Goal: Task Accomplishment & Management: Use online tool/utility

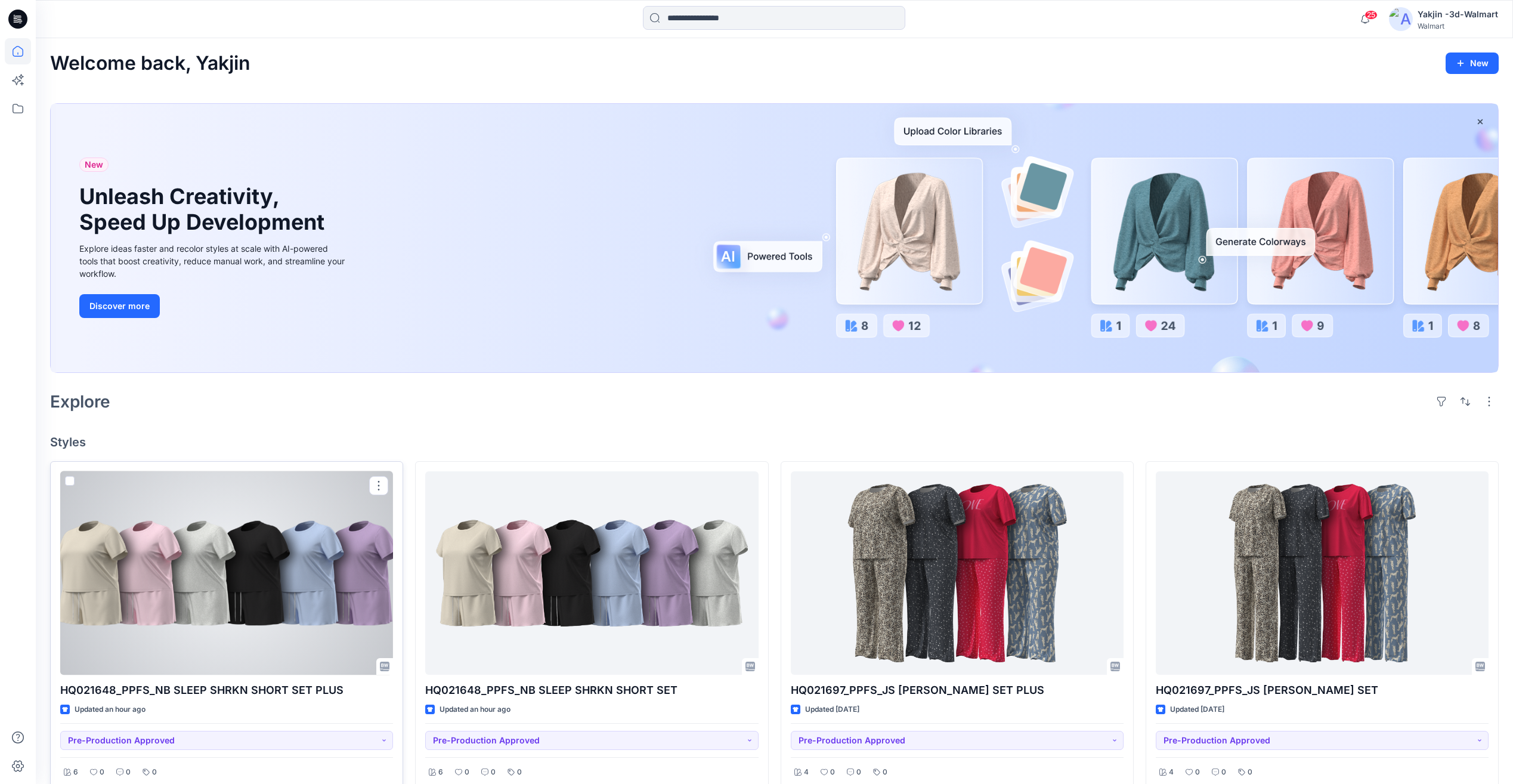
drag, startPoint x: 358, startPoint y: 560, endPoint x: 402, endPoint y: 569, distance: 44.9
click at [358, 560] on div at bounding box center [227, 573] width 333 height 203
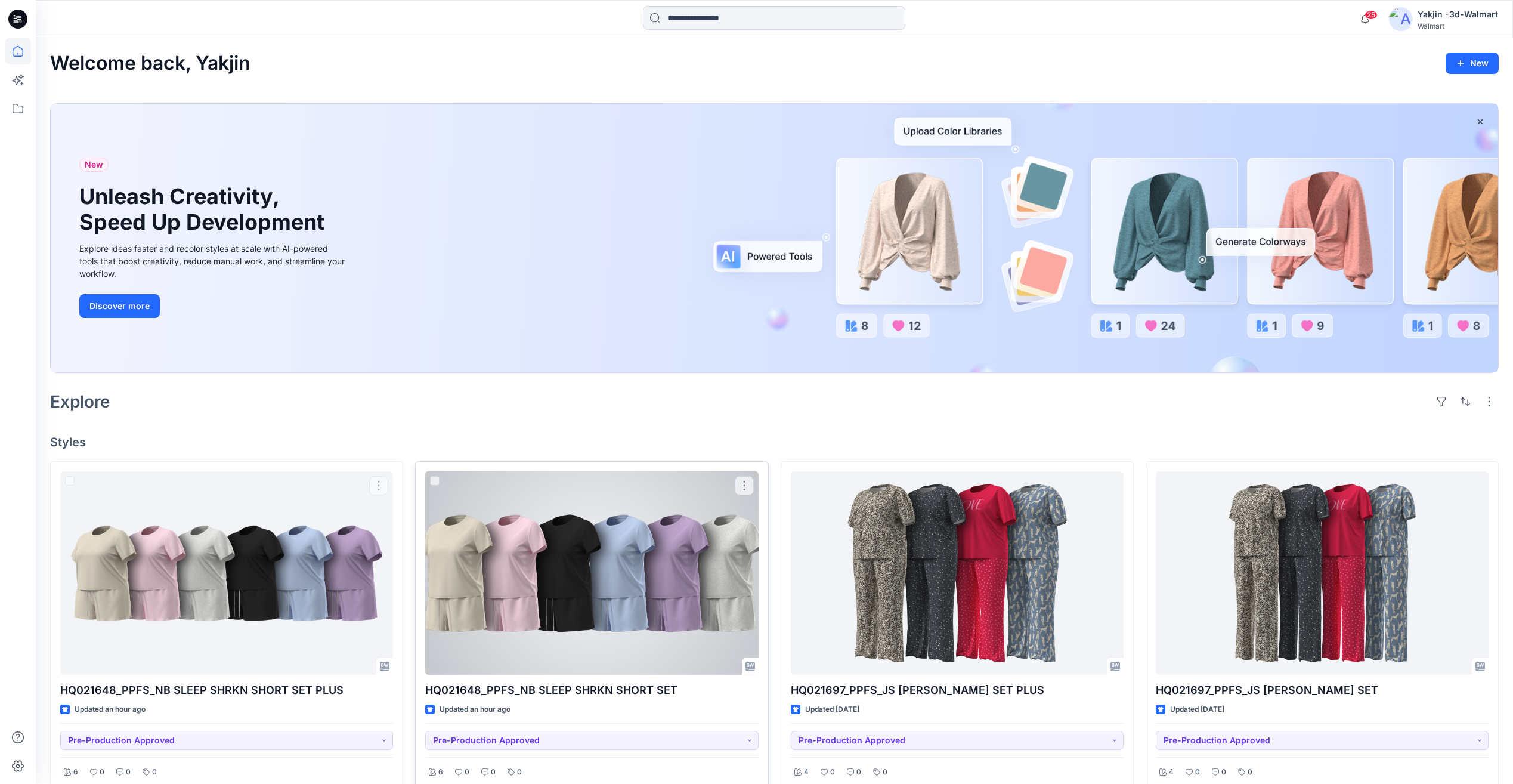
click at [567, 581] on div at bounding box center [591, 573] width 333 height 203
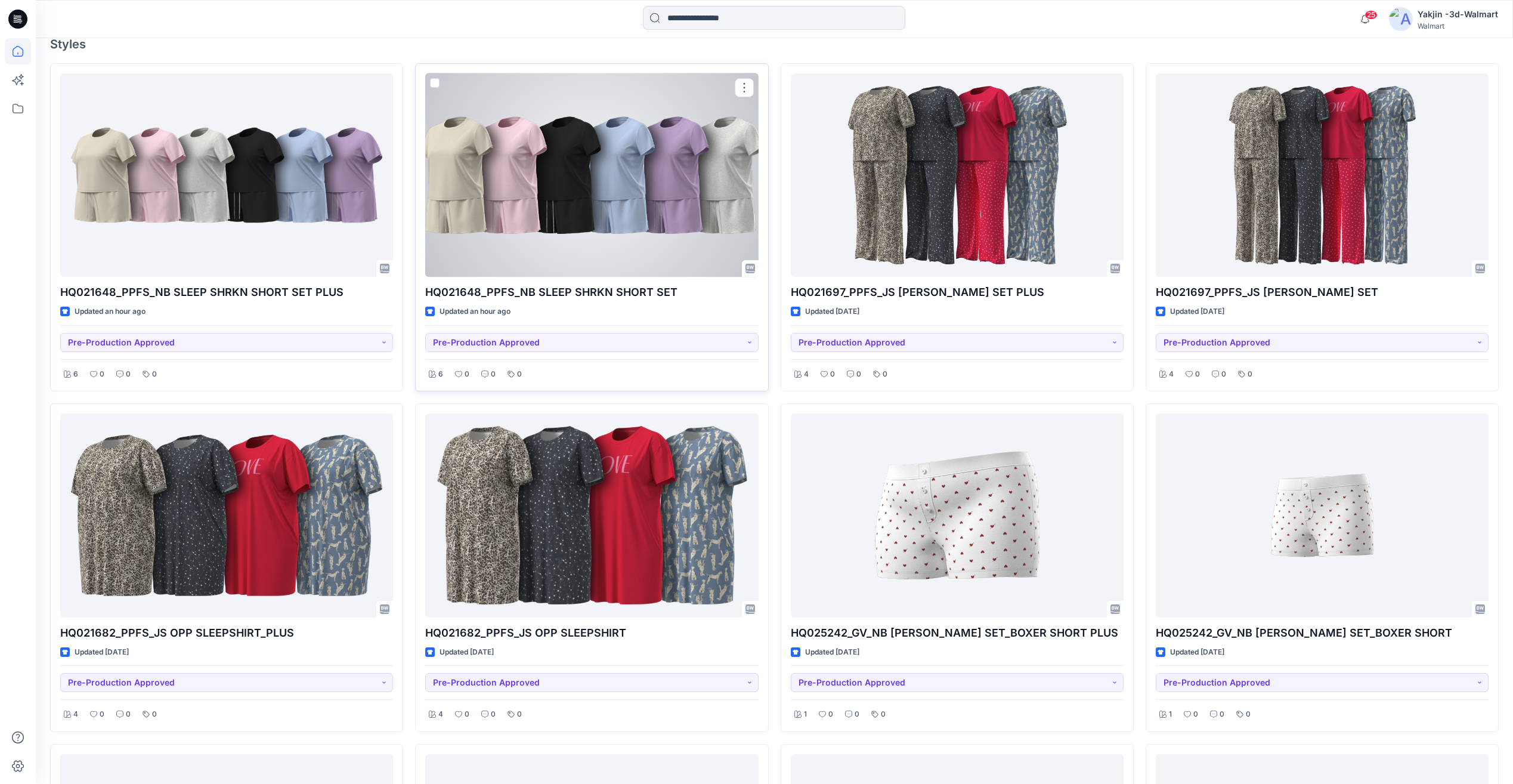
scroll to position [198, 0]
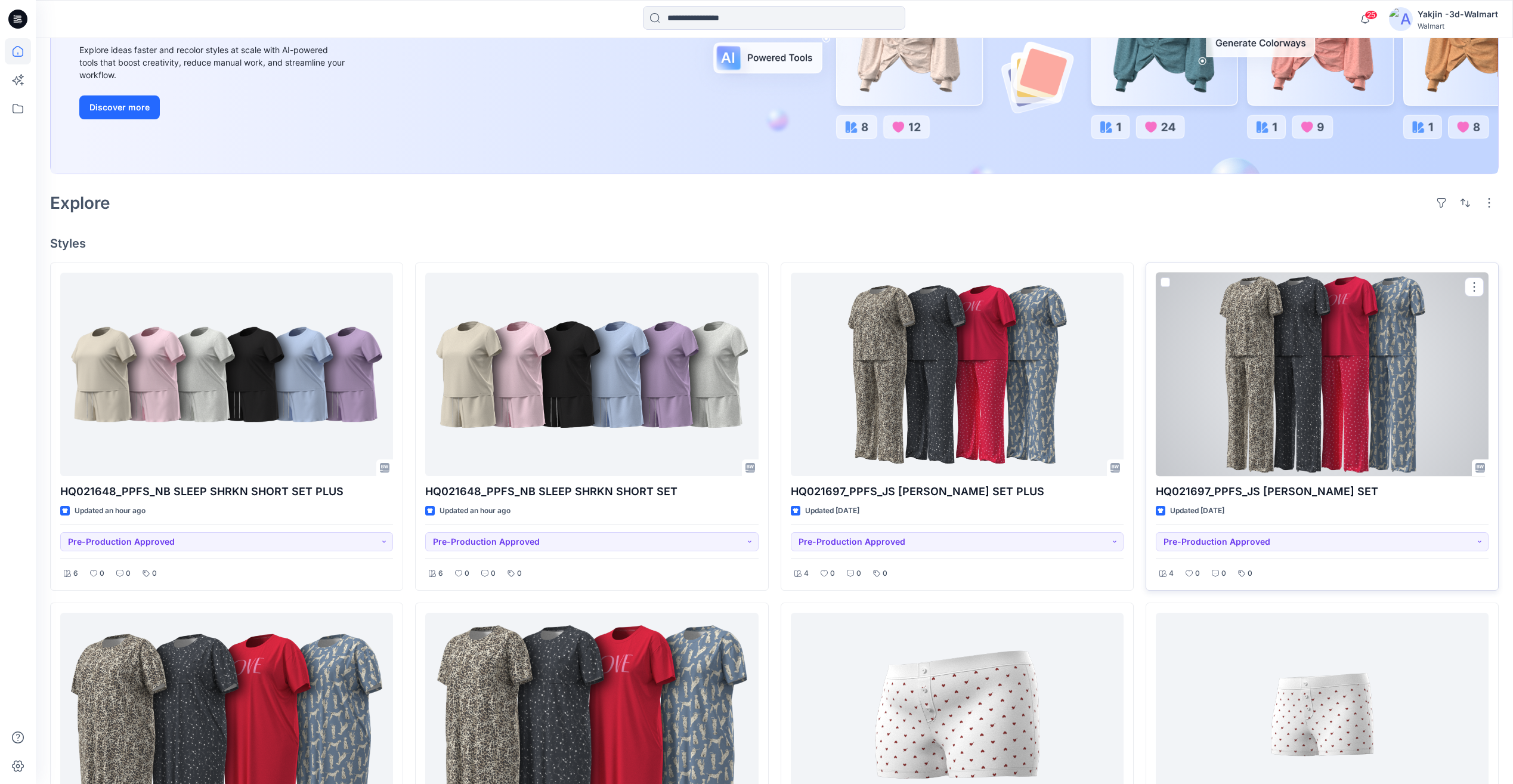
click at [1258, 374] on div at bounding box center [1322, 374] width 333 height 203
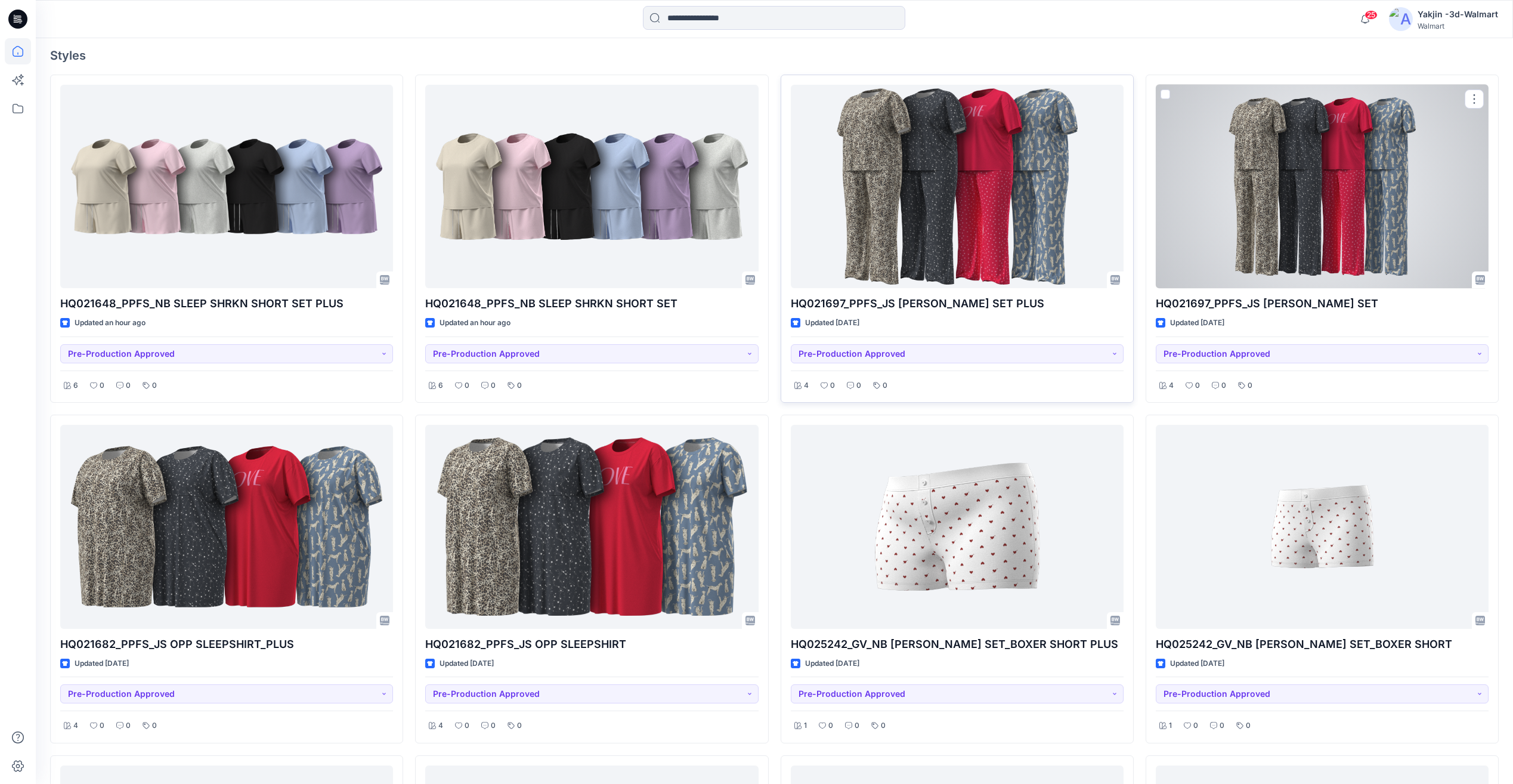
scroll to position [398, 0]
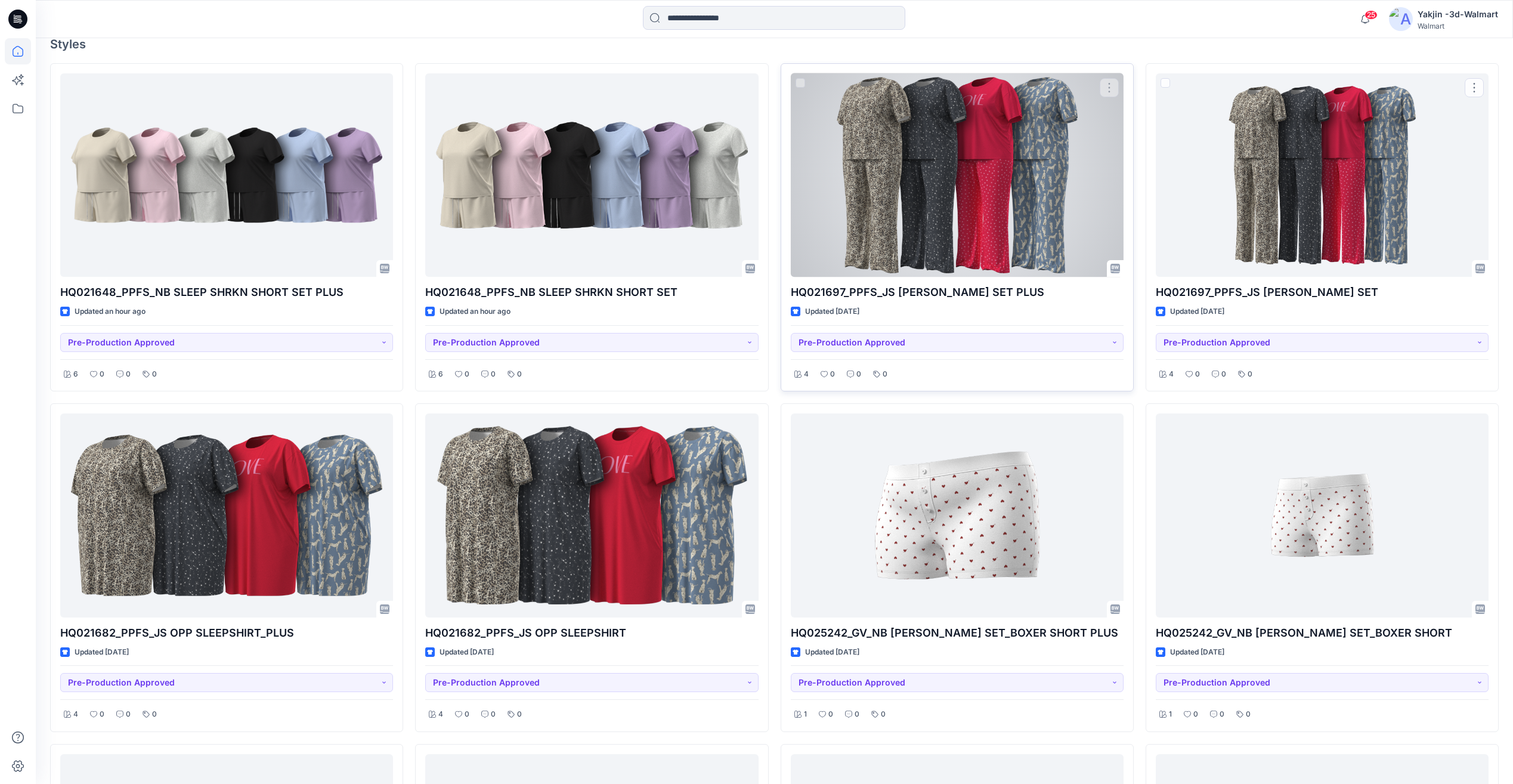
click at [1051, 217] on div at bounding box center [957, 175] width 333 height 203
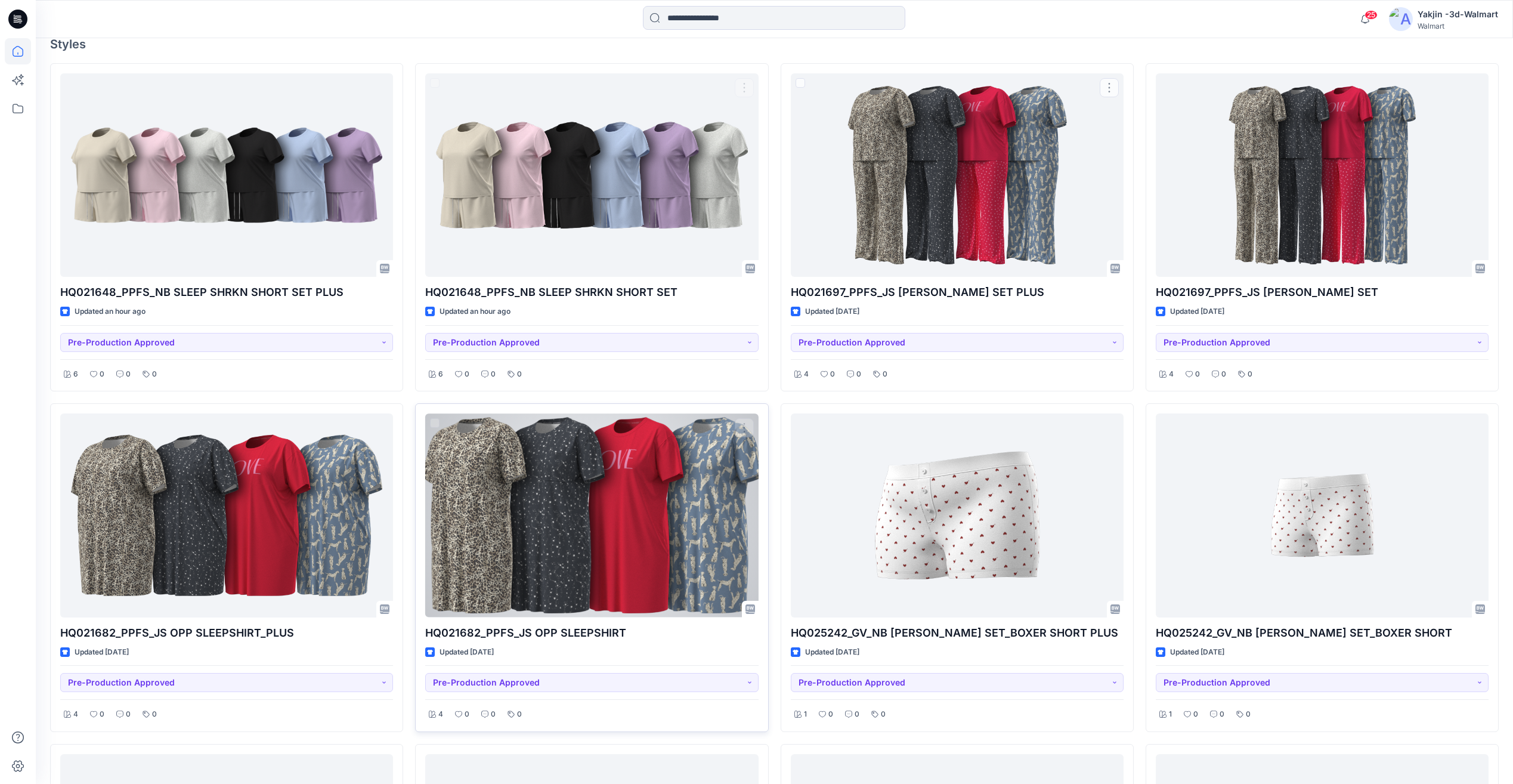
click at [533, 520] on div at bounding box center [591, 515] width 333 height 203
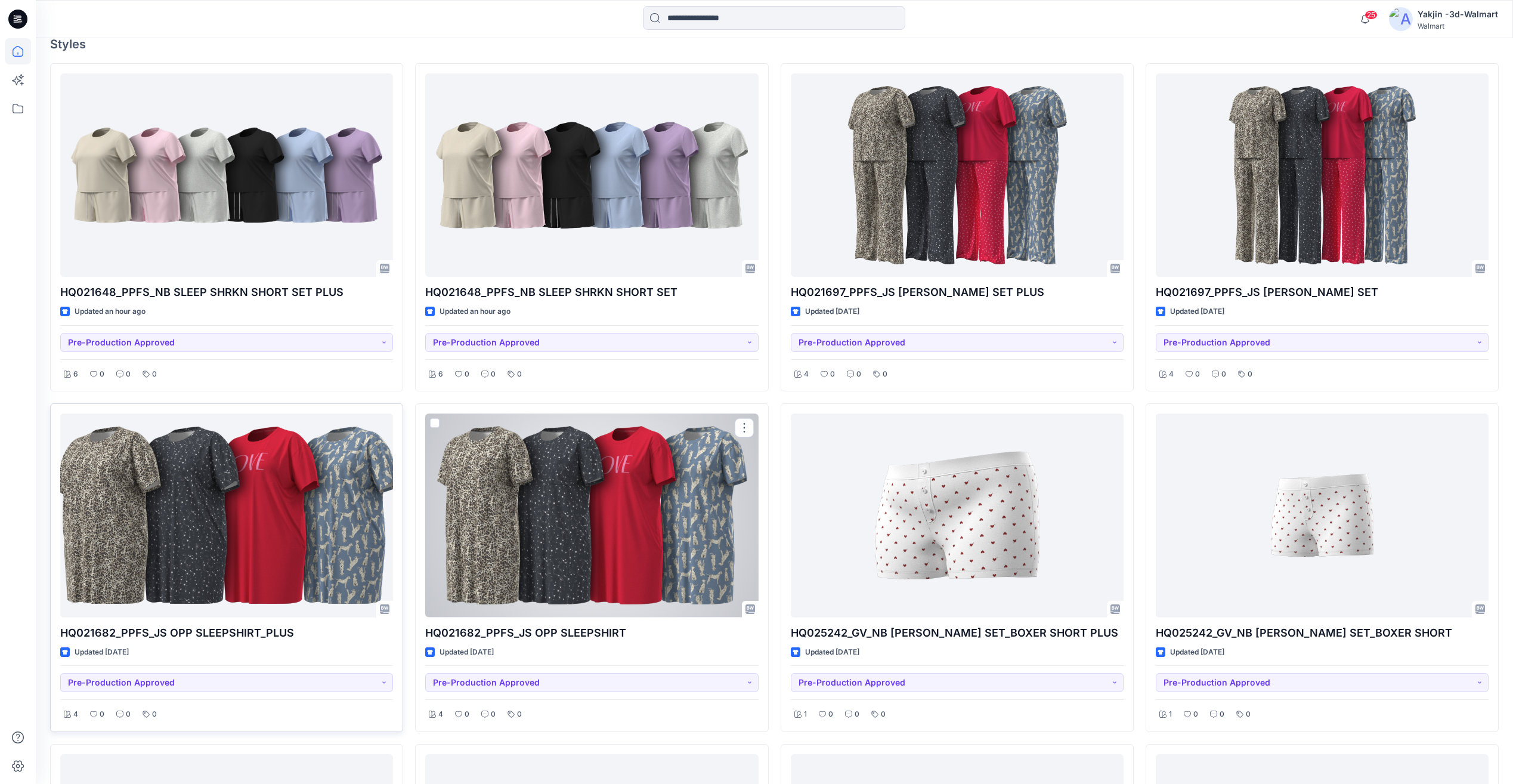
click at [282, 516] on div at bounding box center [227, 515] width 333 height 203
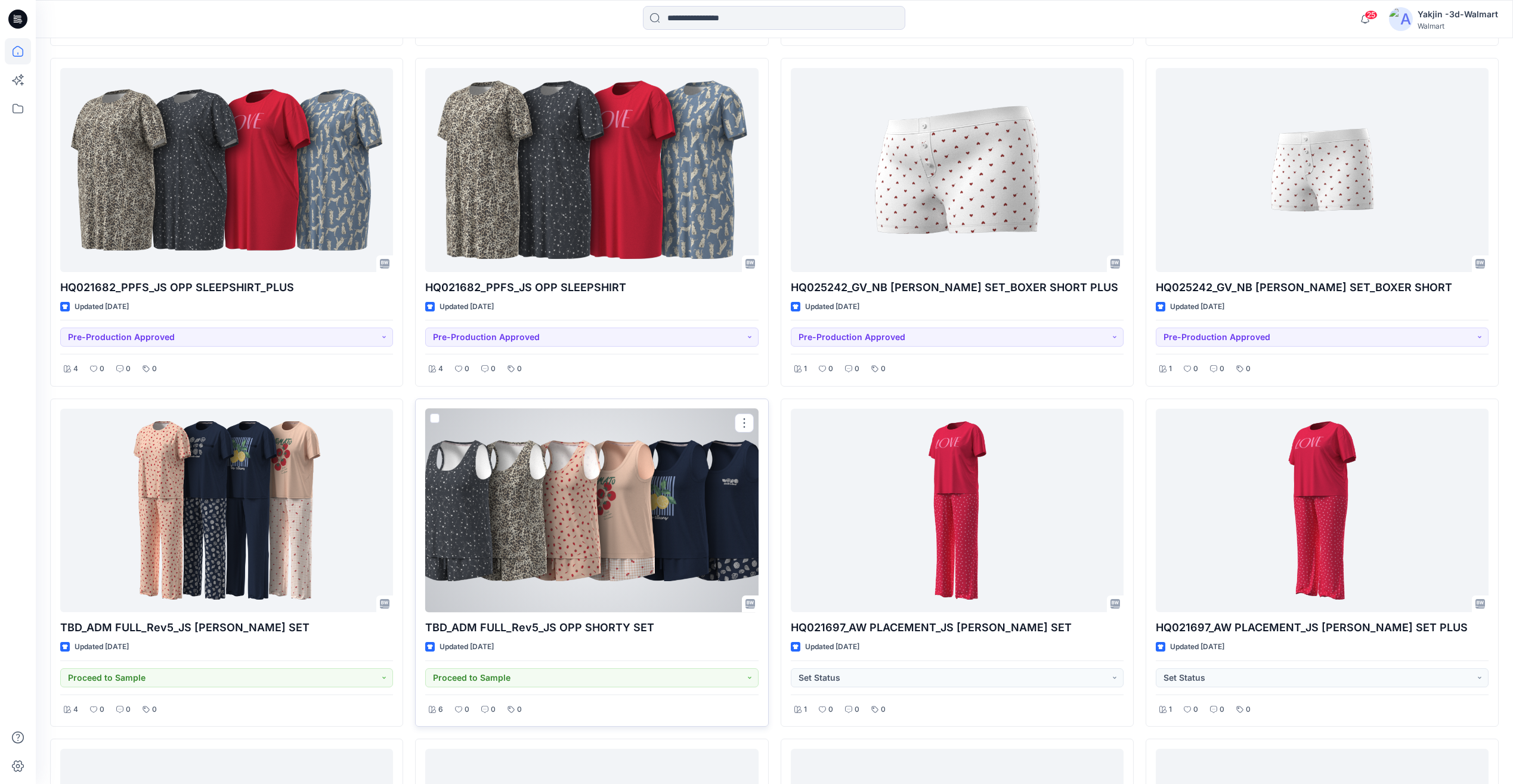
scroll to position [0, 0]
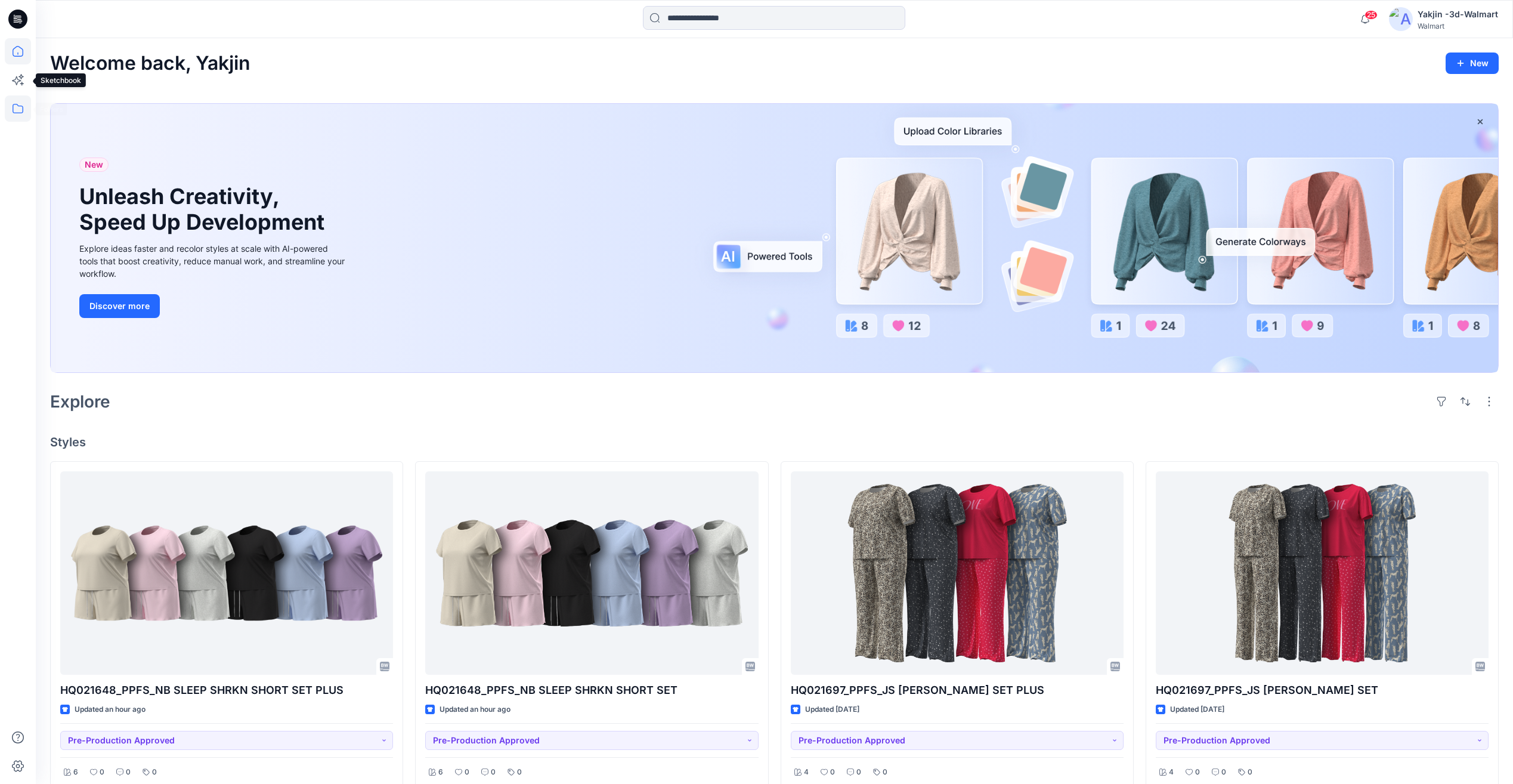
click at [21, 119] on icon at bounding box center [18, 108] width 26 height 26
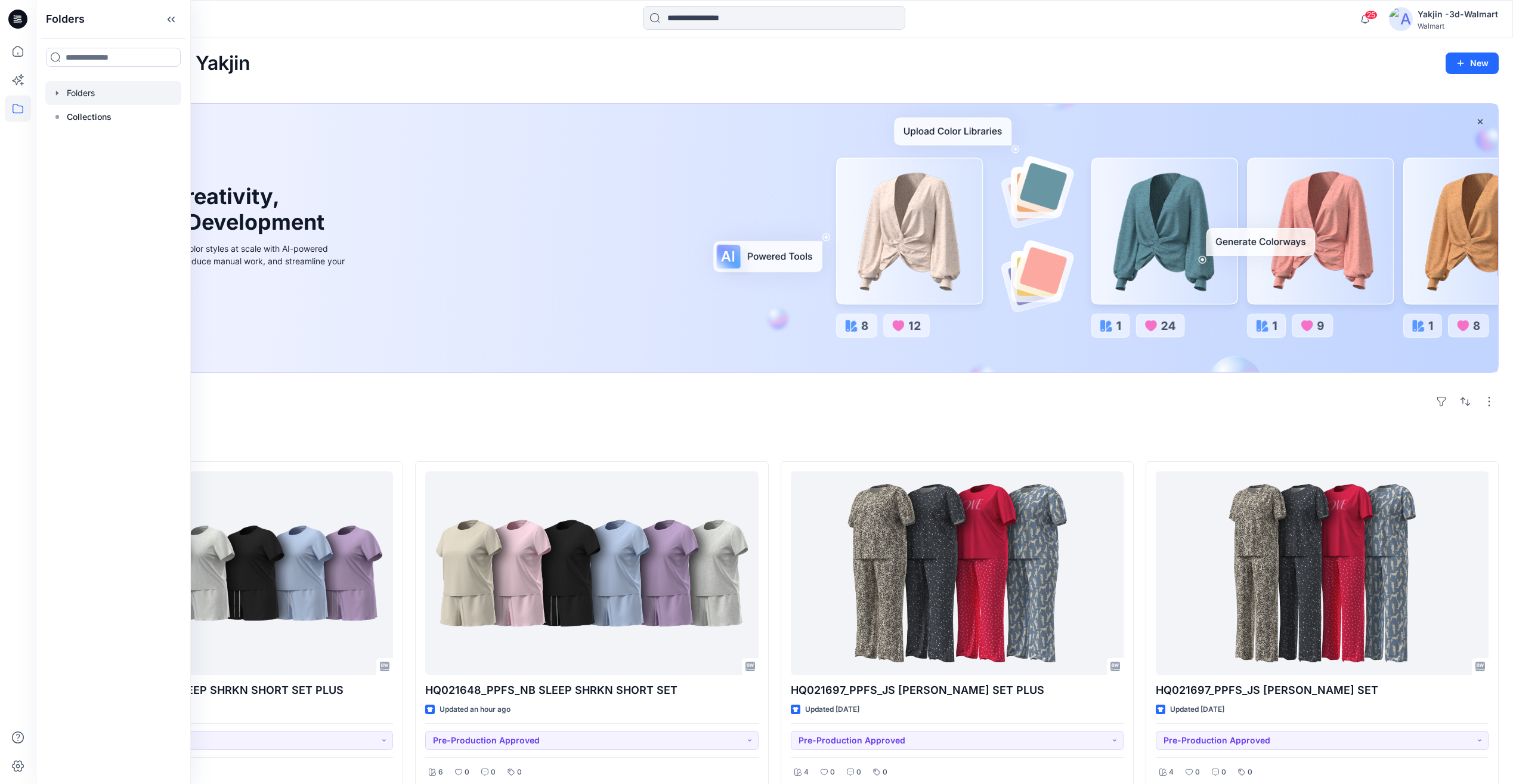
click at [95, 96] on div at bounding box center [113, 93] width 136 height 24
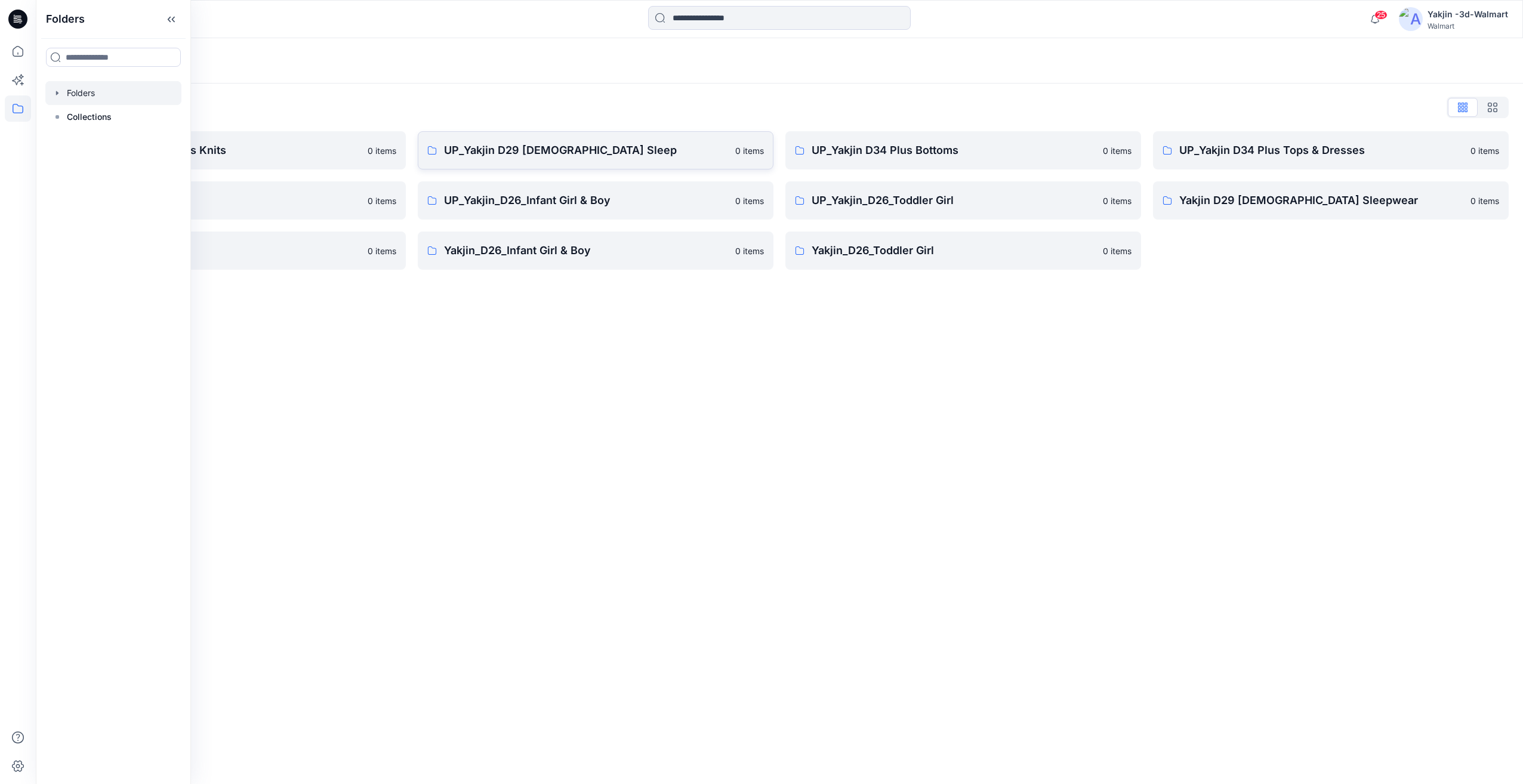
click at [598, 151] on p "UP_Yakjin D29 [DEMOGRAPHIC_DATA] Sleep" at bounding box center [586, 150] width 284 height 17
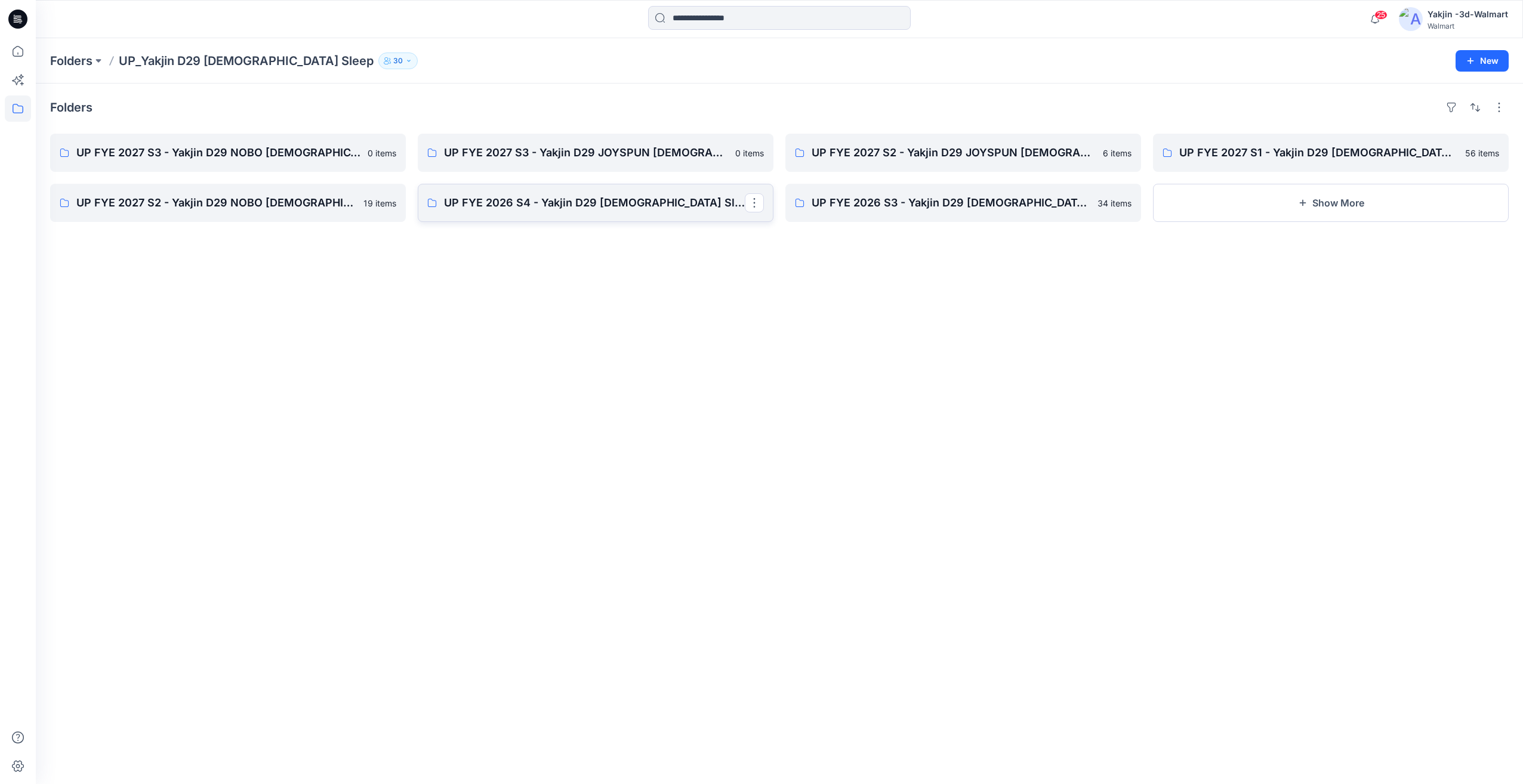
click at [535, 216] on link "UP FYE 2026 S4 - Yakjin D29 Ladies Sleepwear" at bounding box center [595, 203] width 355 height 38
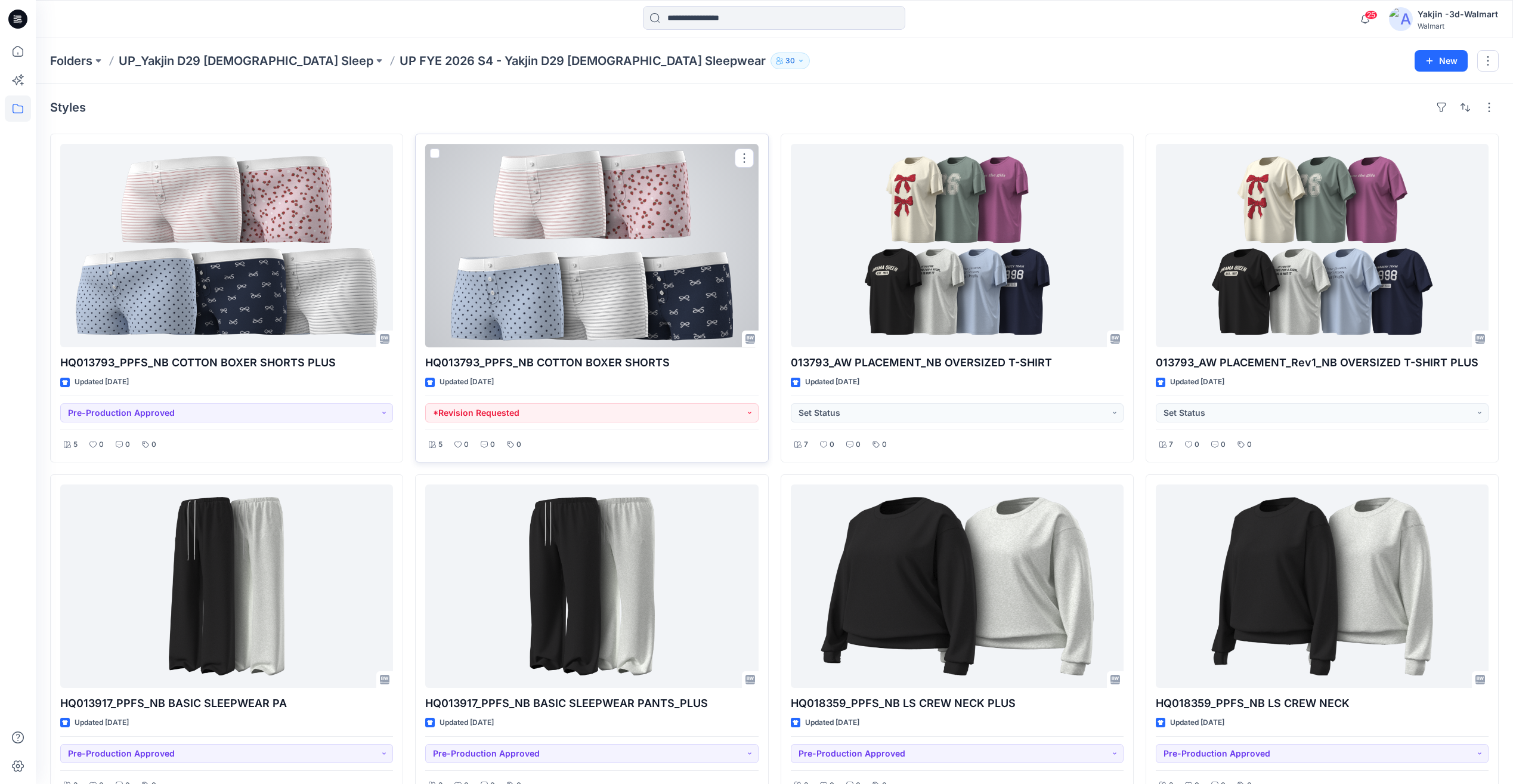
click at [642, 310] on div at bounding box center [591, 245] width 333 height 203
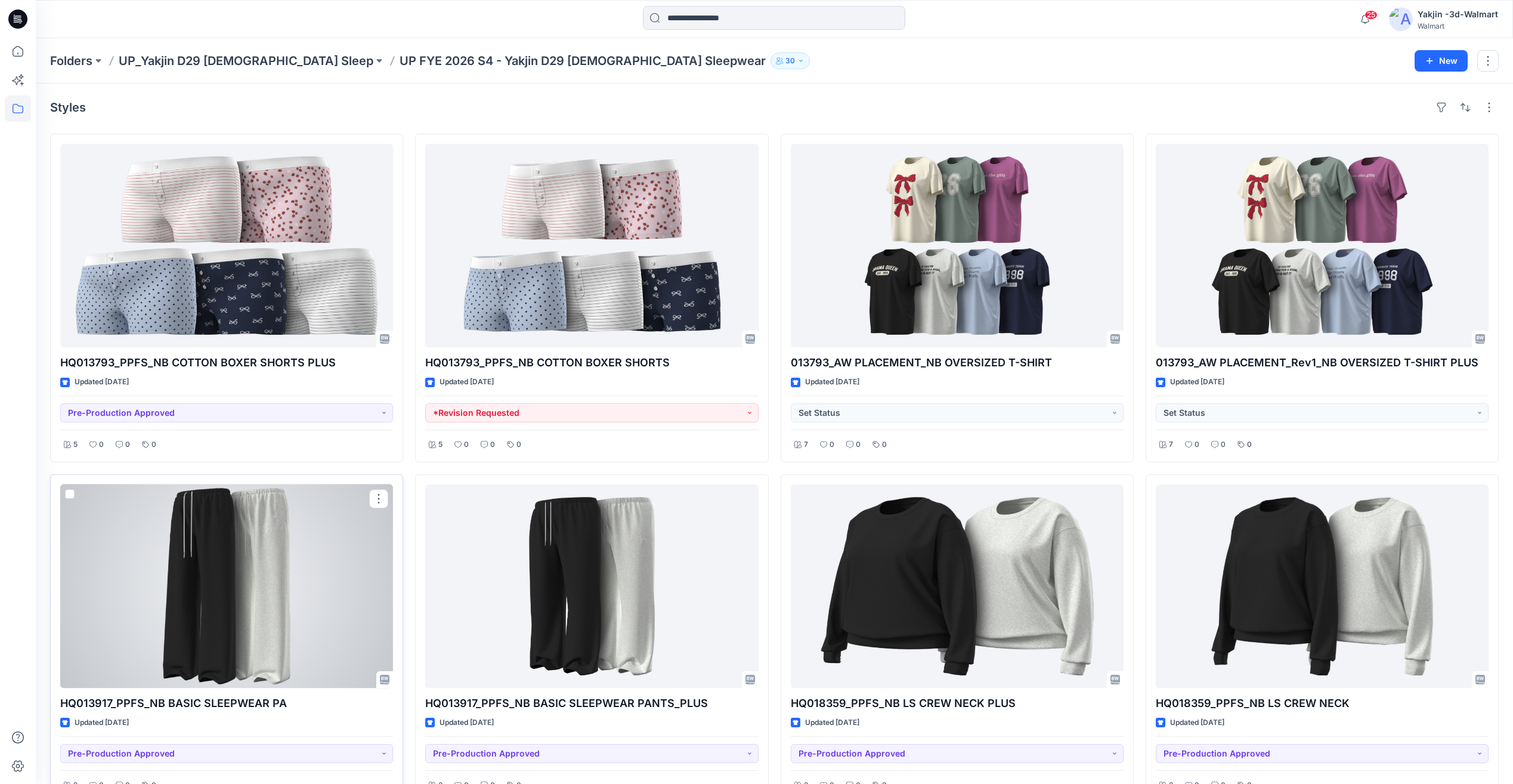
click at [251, 618] on div at bounding box center [227, 586] width 333 height 203
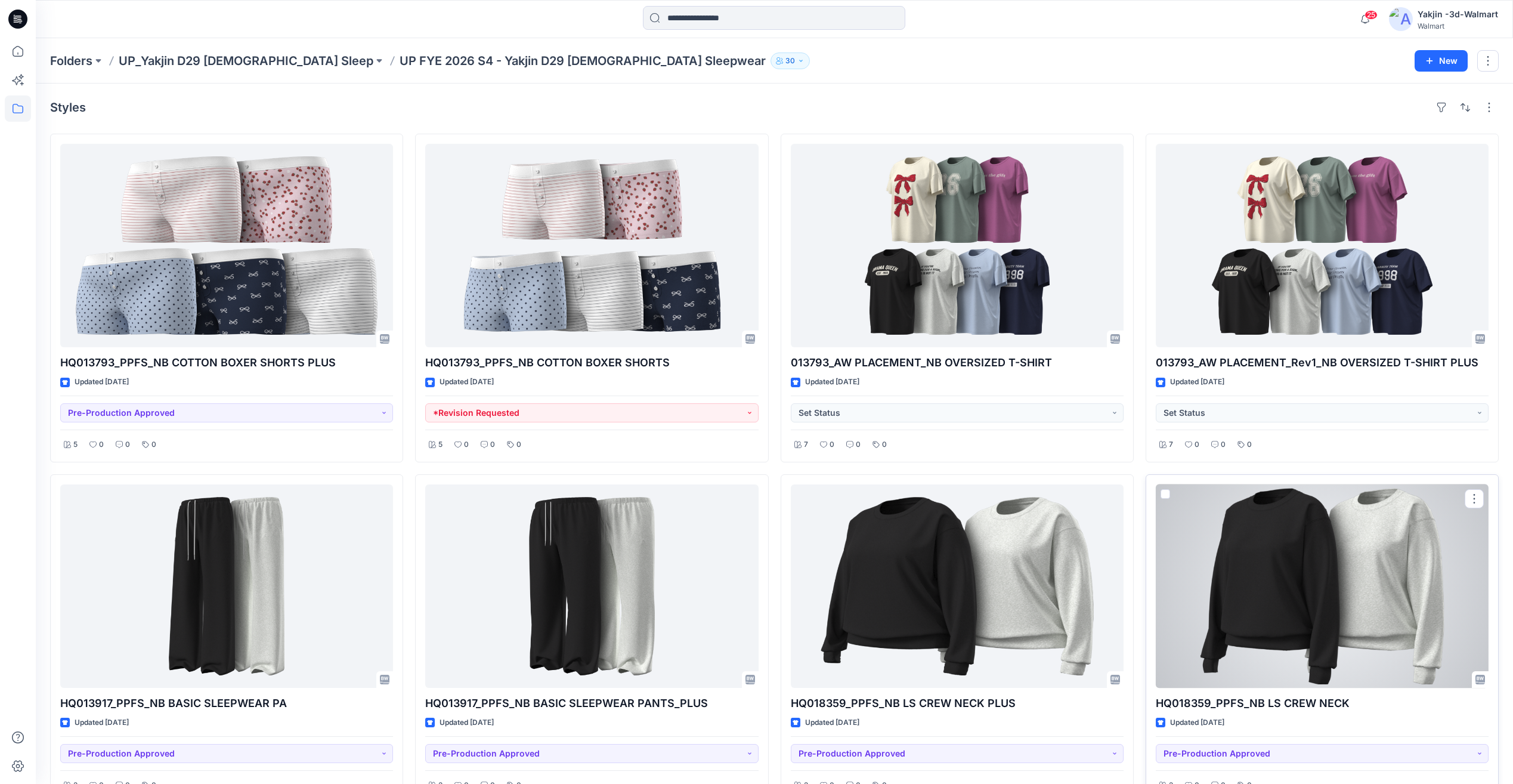
click at [1348, 610] on div at bounding box center [1322, 586] width 333 height 203
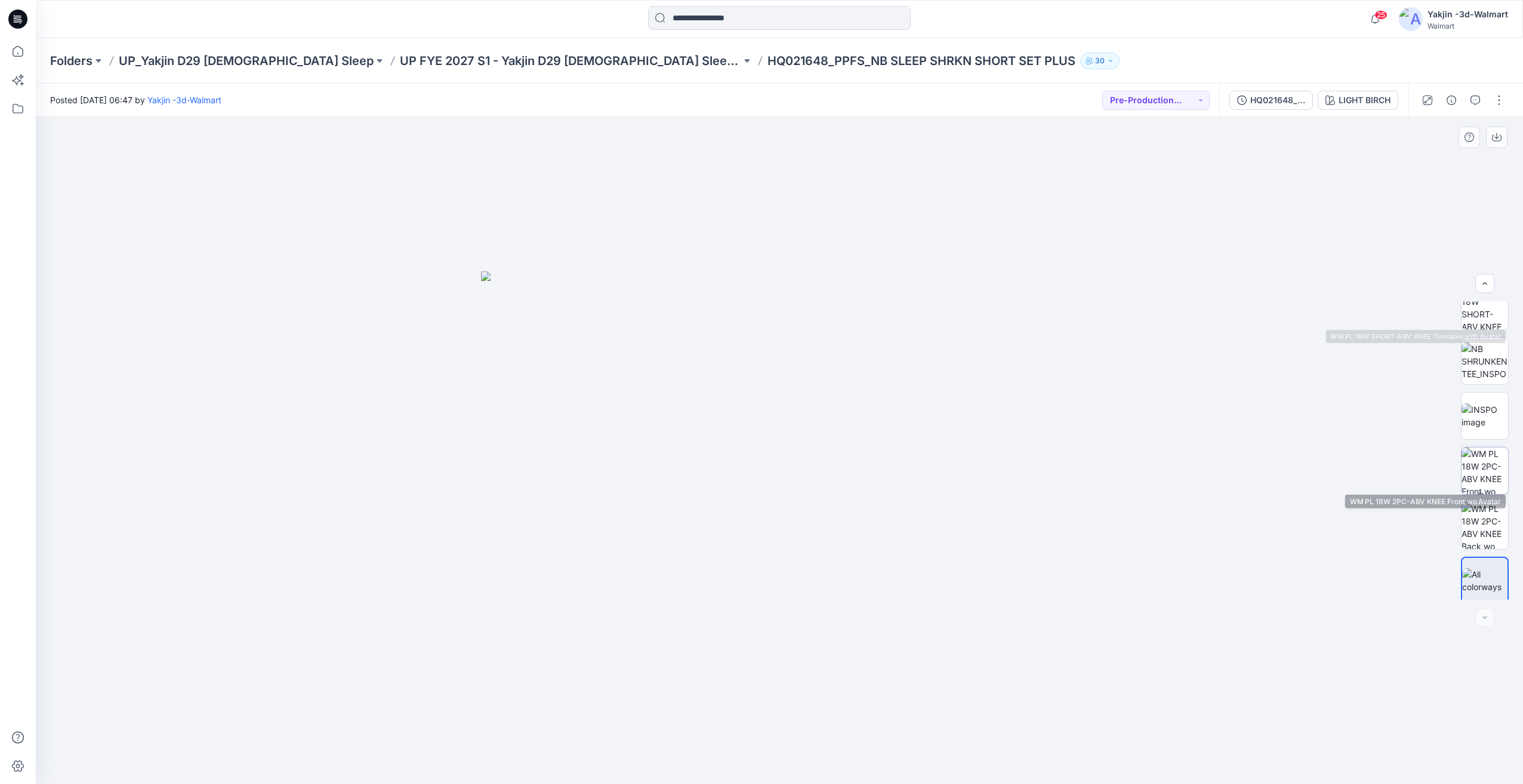
scroll to position [188, 0]
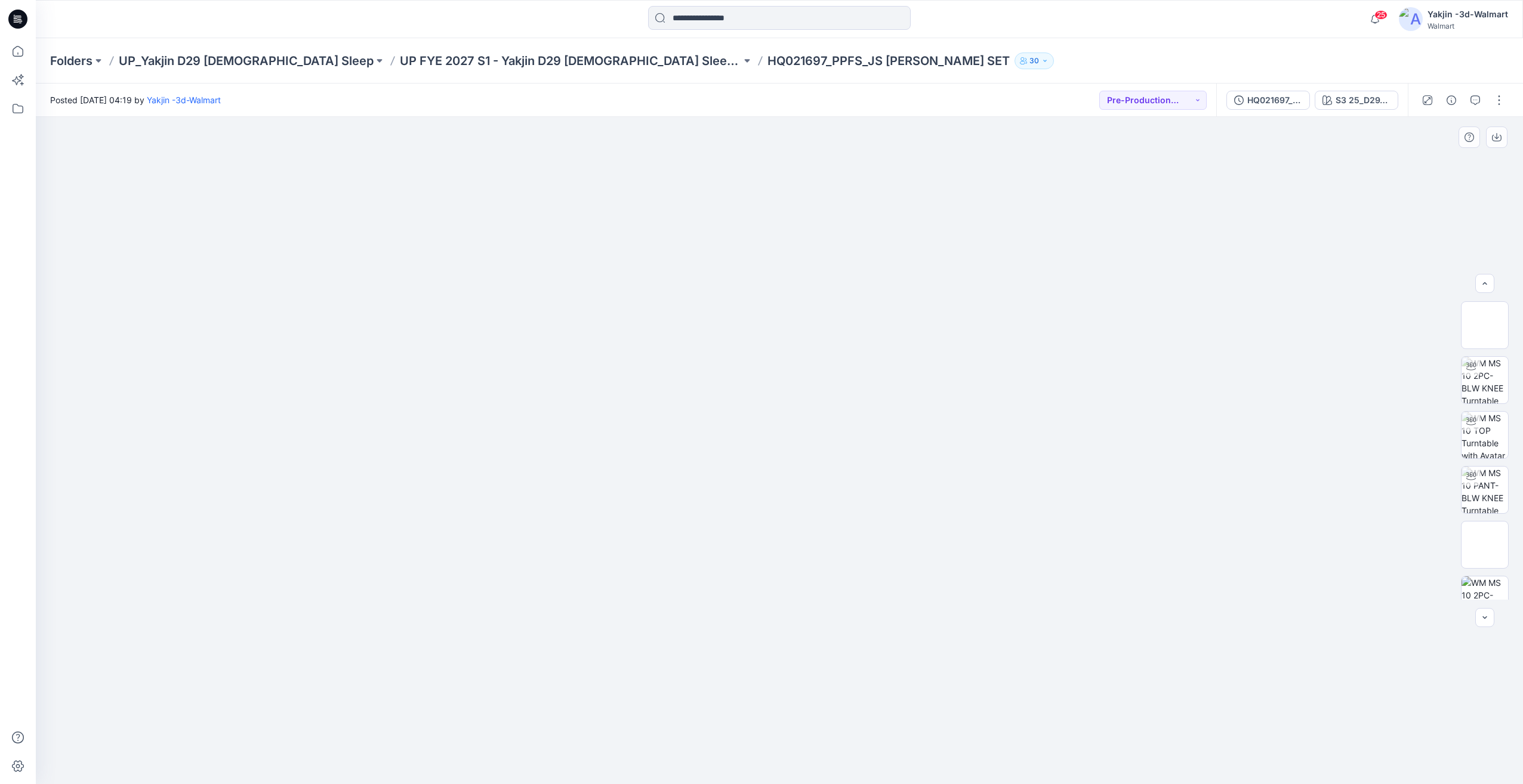
scroll to position [353, 0]
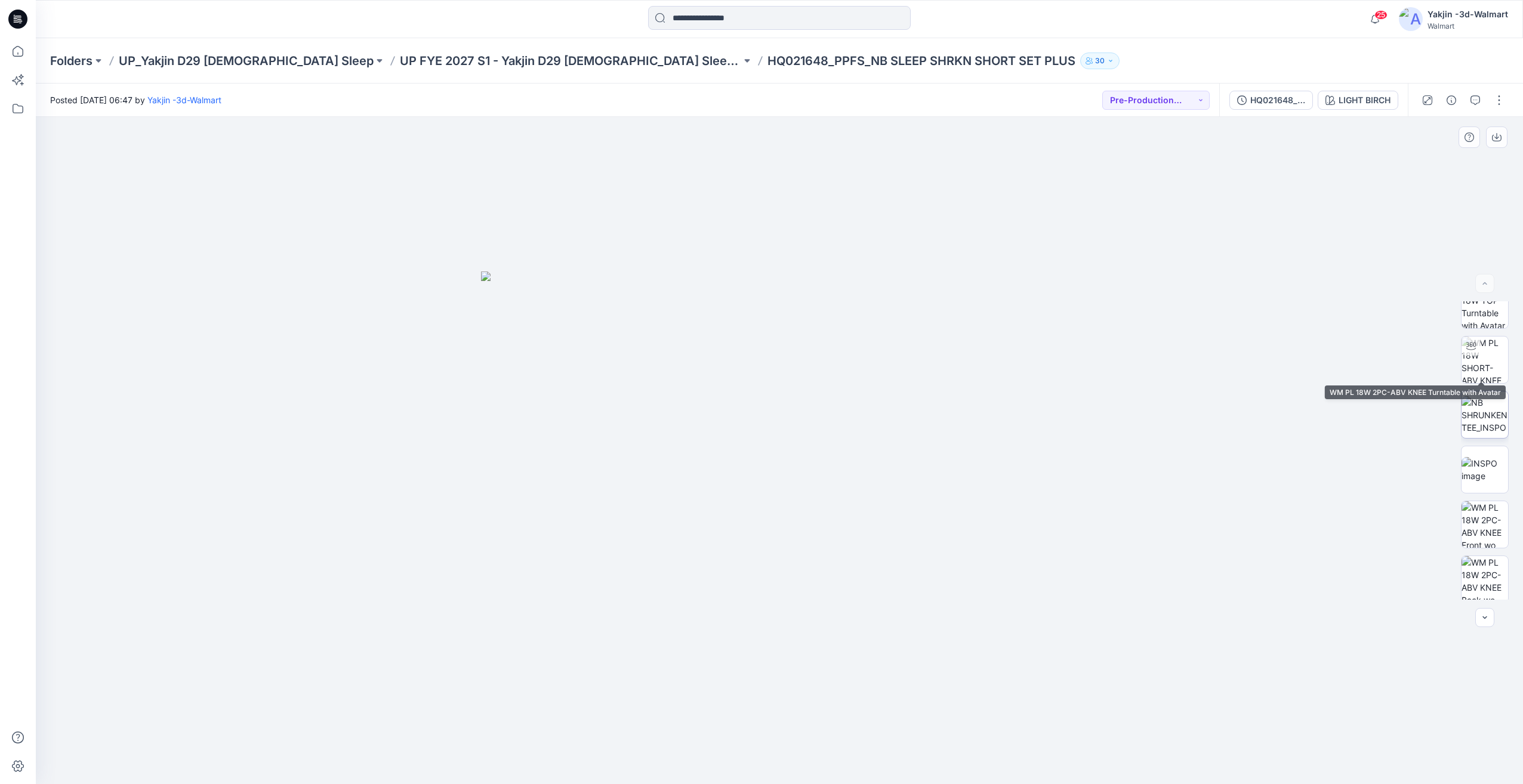
scroll to position [188, 0]
click at [1496, 100] on button "button" at bounding box center [1499, 100] width 19 height 19
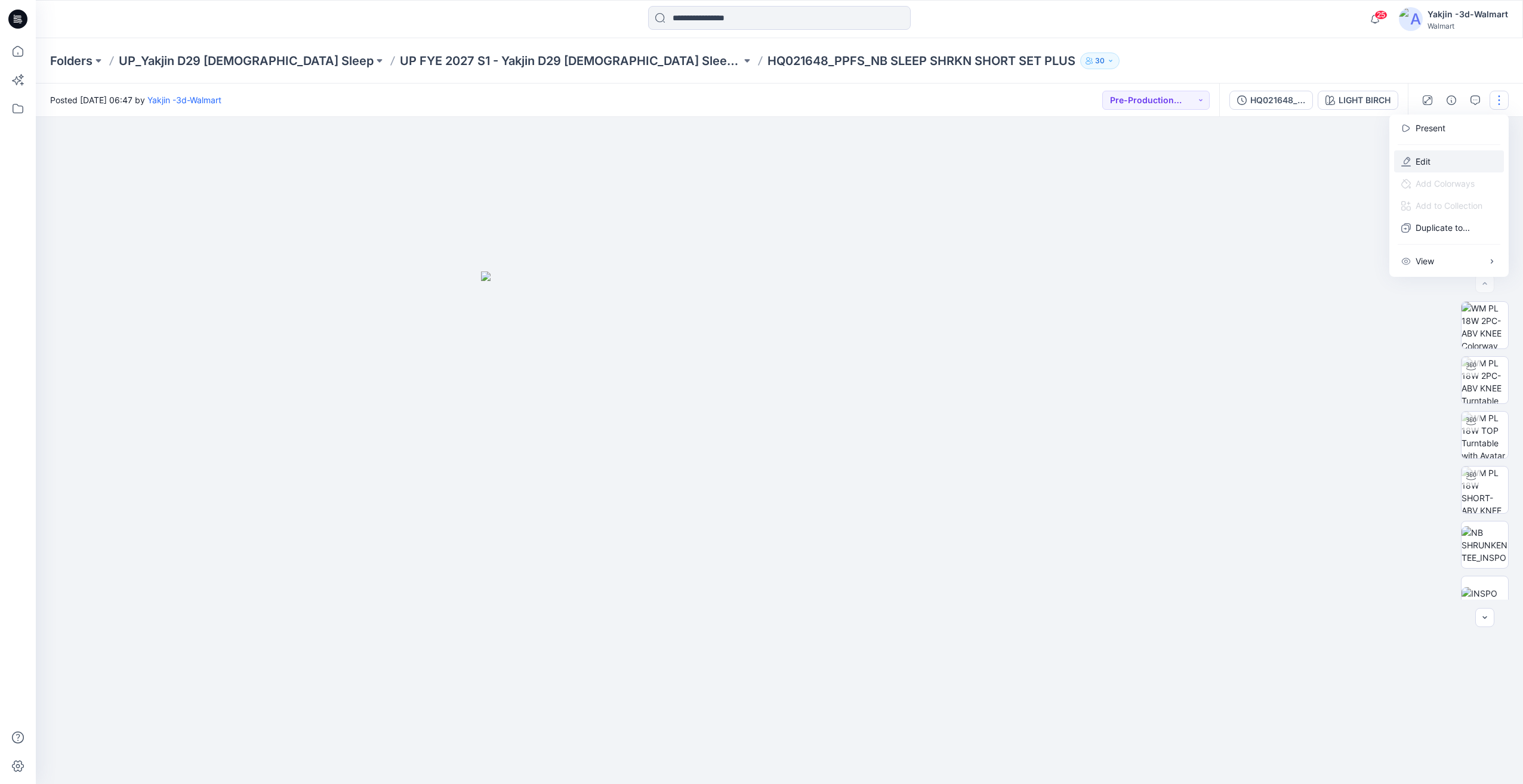
click at [1434, 151] on button "Edit" at bounding box center [1449, 161] width 110 height 22
click at [1496, 99] on button "button" at bounding box center [1499, 100] width 19 height 19
click at [1430, 164] on p "Edit" at bounding box center [1423, 161] width 15 height 12
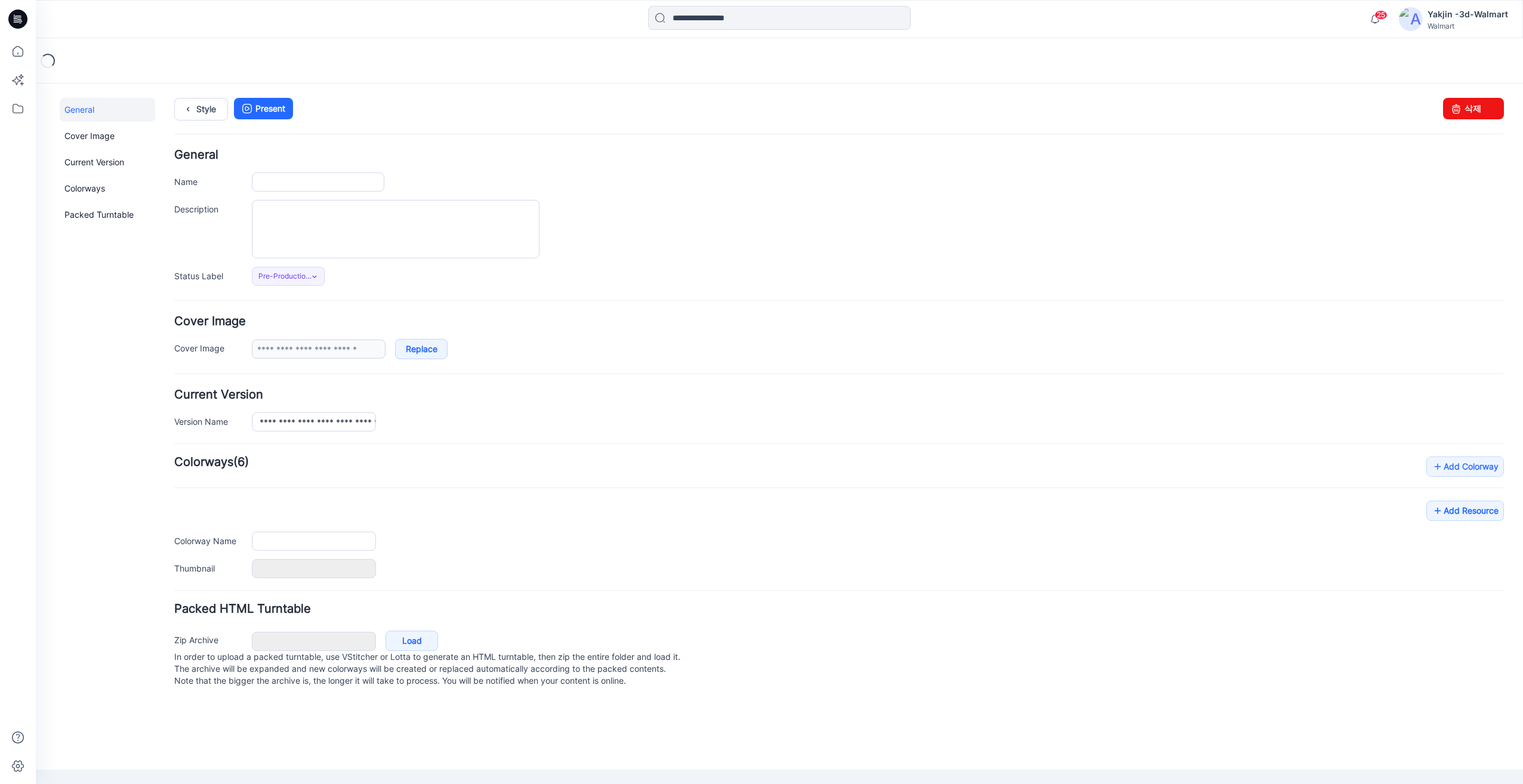
type input "**********"
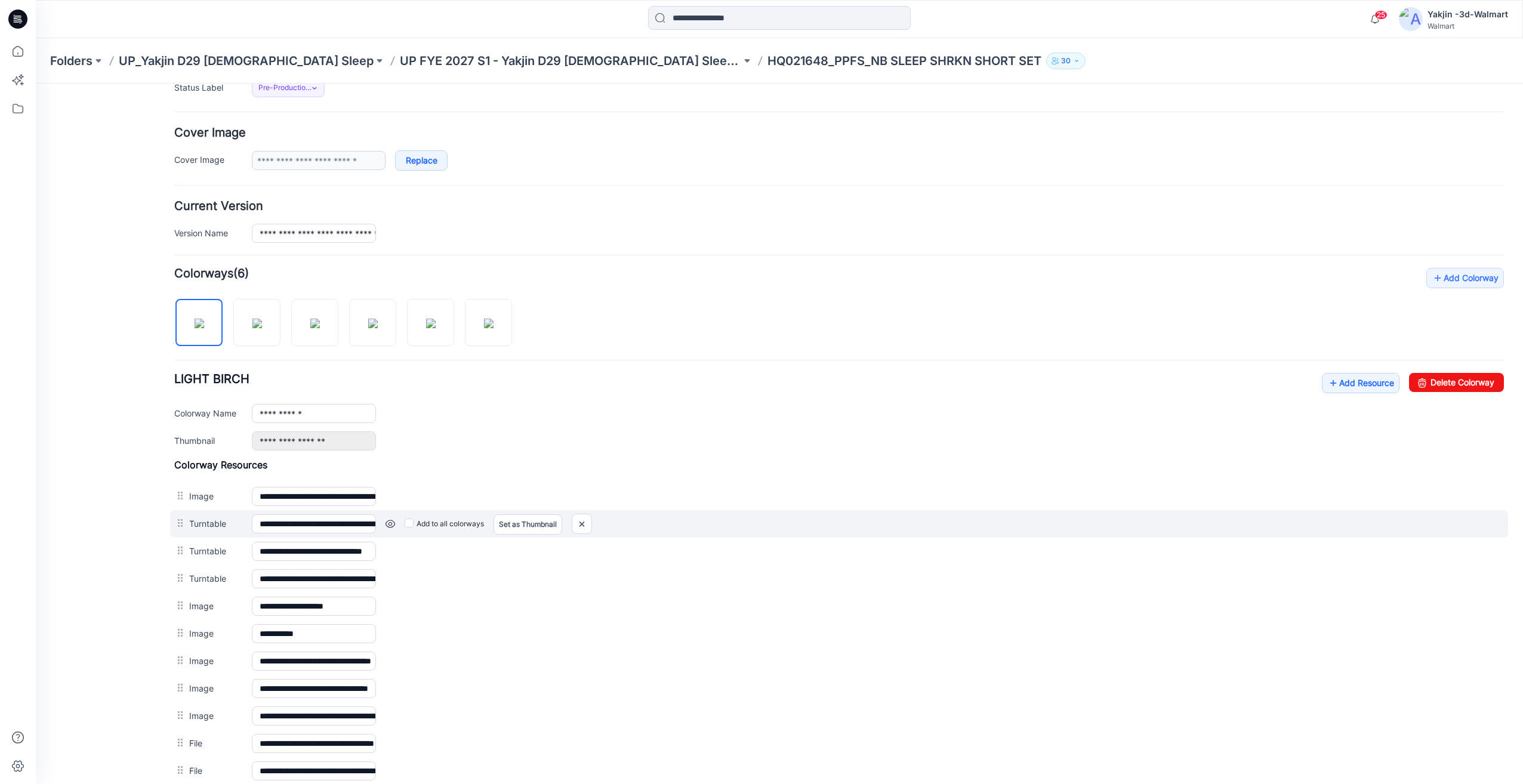
scroll to position [198, 0]
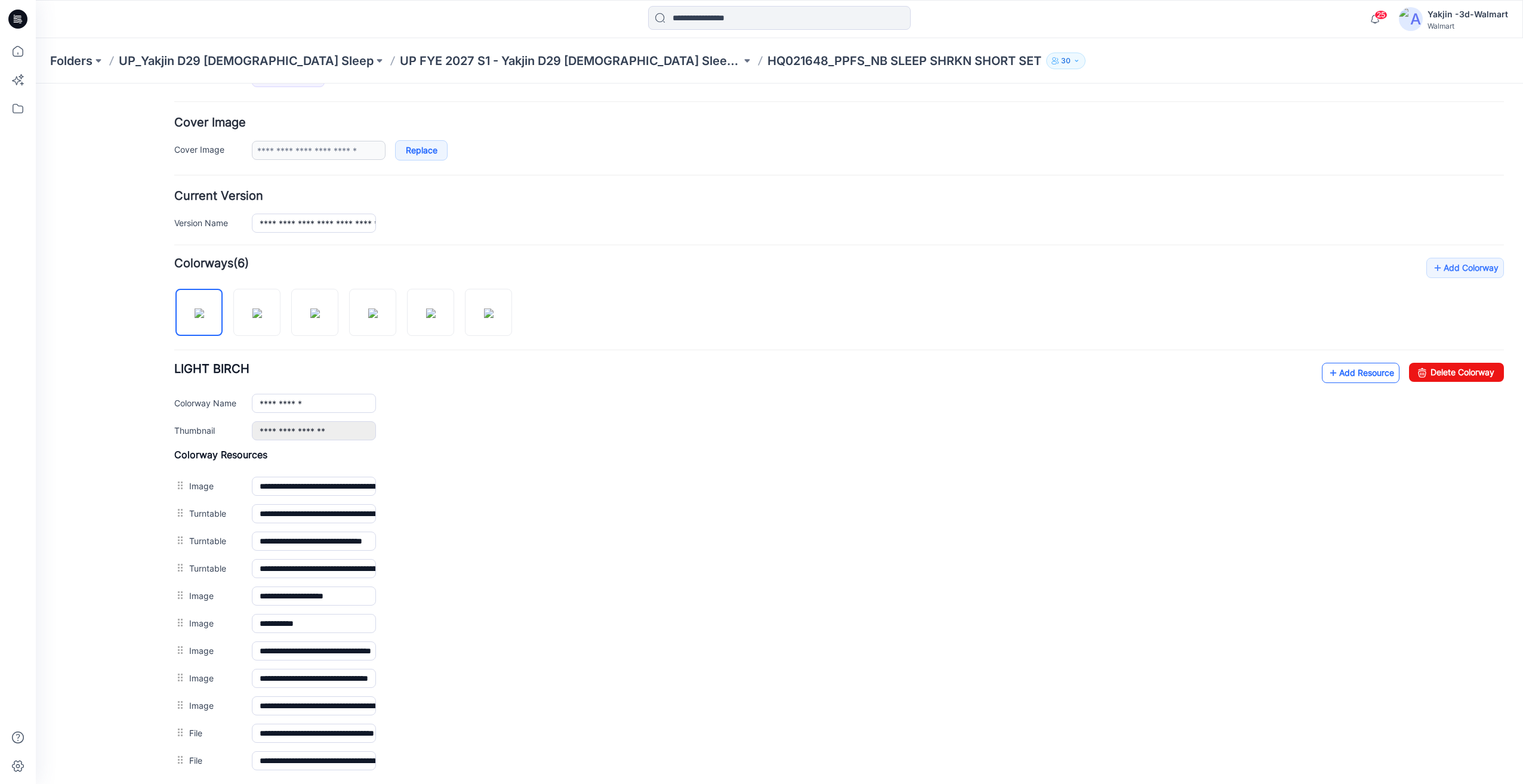
click at [1338, 375] on link "Add Resource" at bounding box center [1360, 373] width 78 height 20
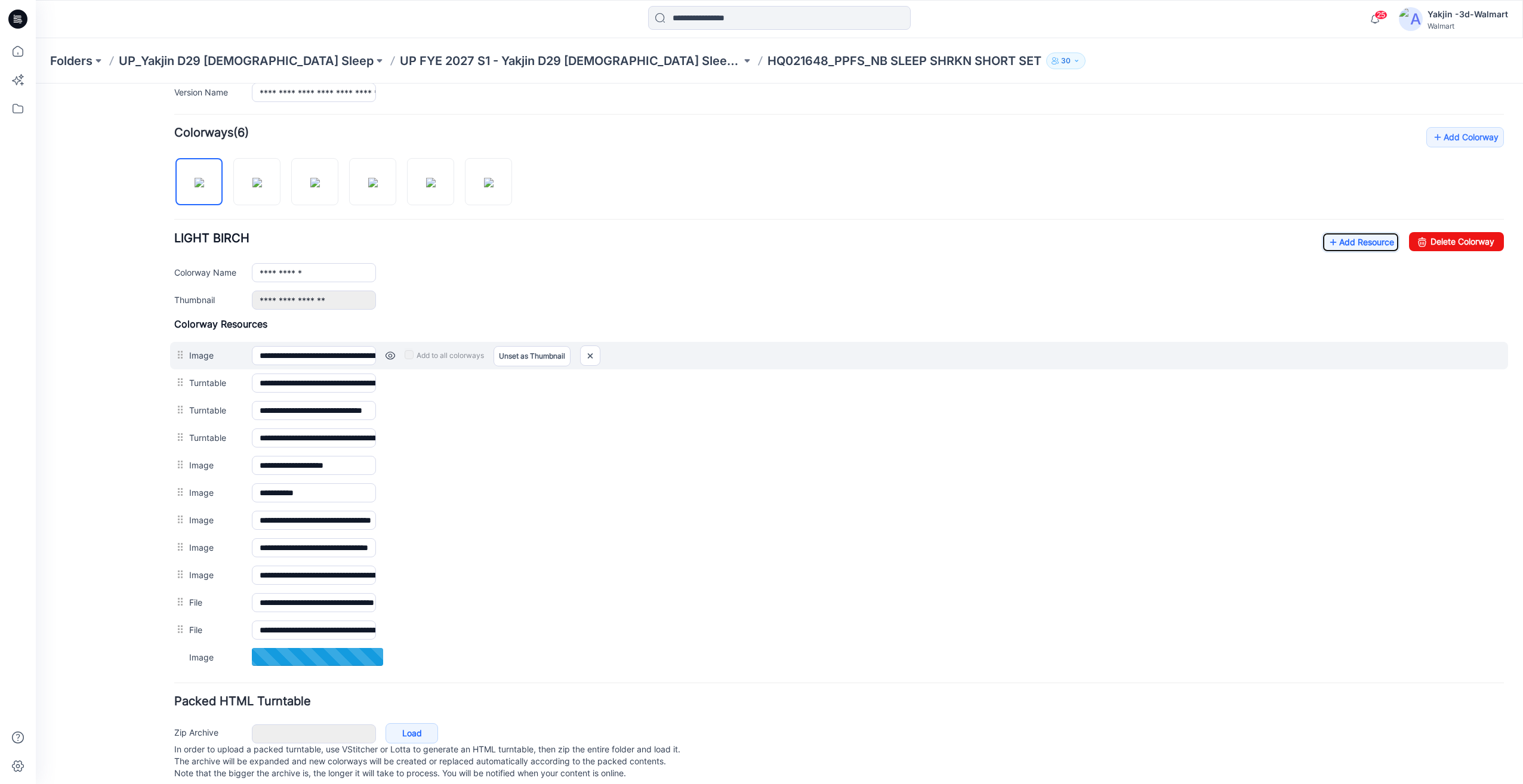
scroll to position [353, 0]
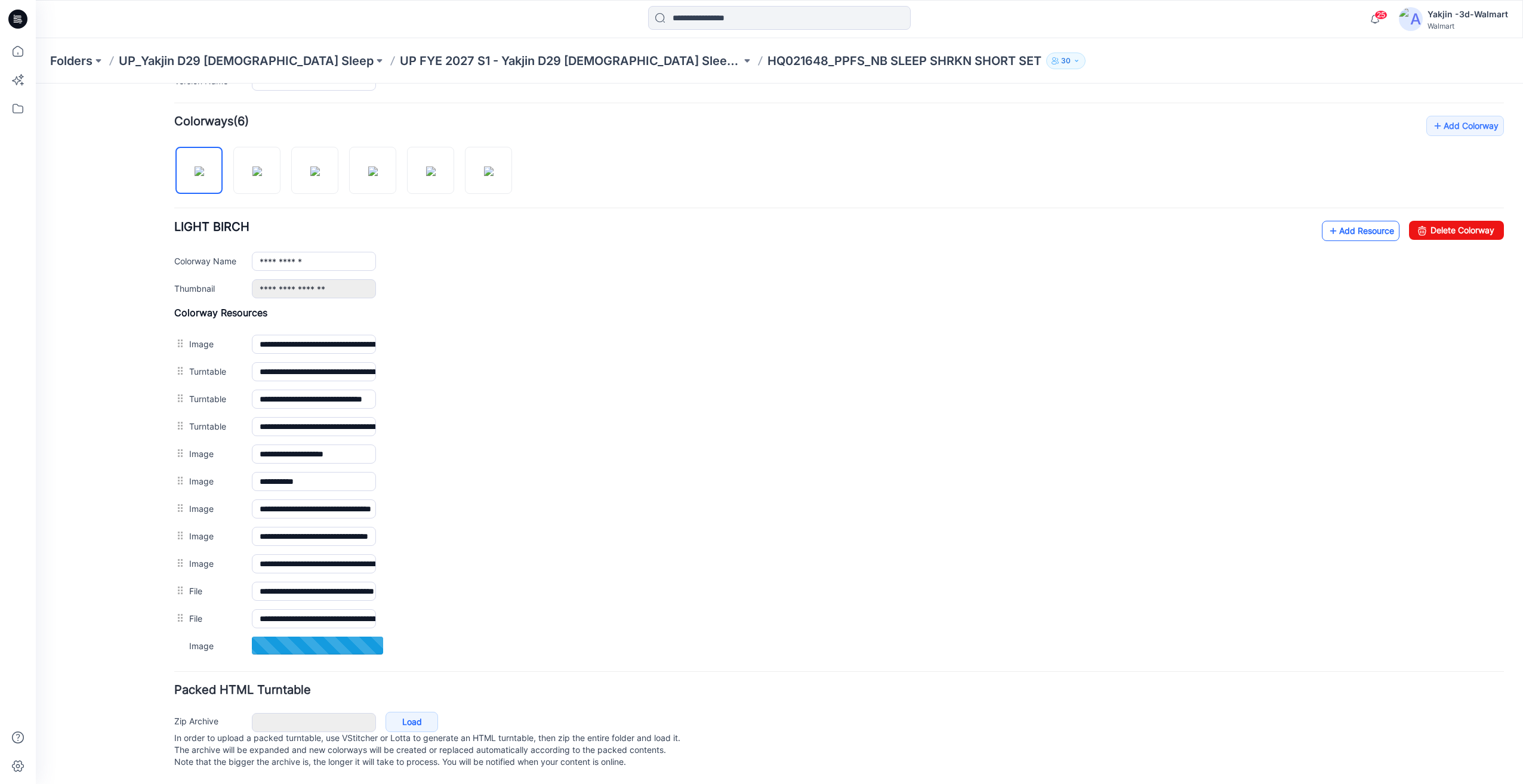
click at [1330, 221] on link "Add Resource" at bounding box center [1360, 230] width 78 height 20
click at [1344, 220] on link "Add Resource" at bounding box center [1360, 230] width 78 height 20
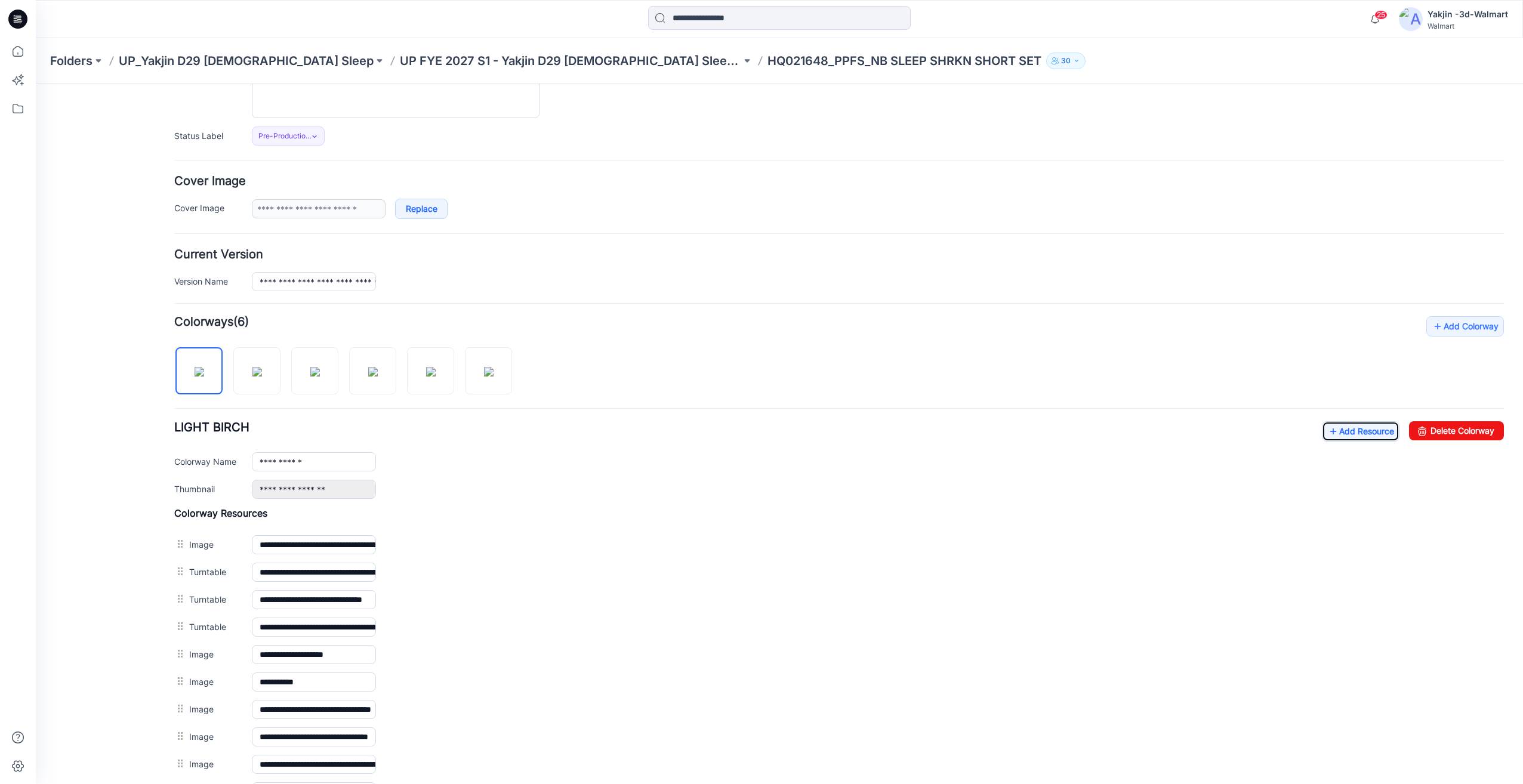
scroll to position [0, 0]
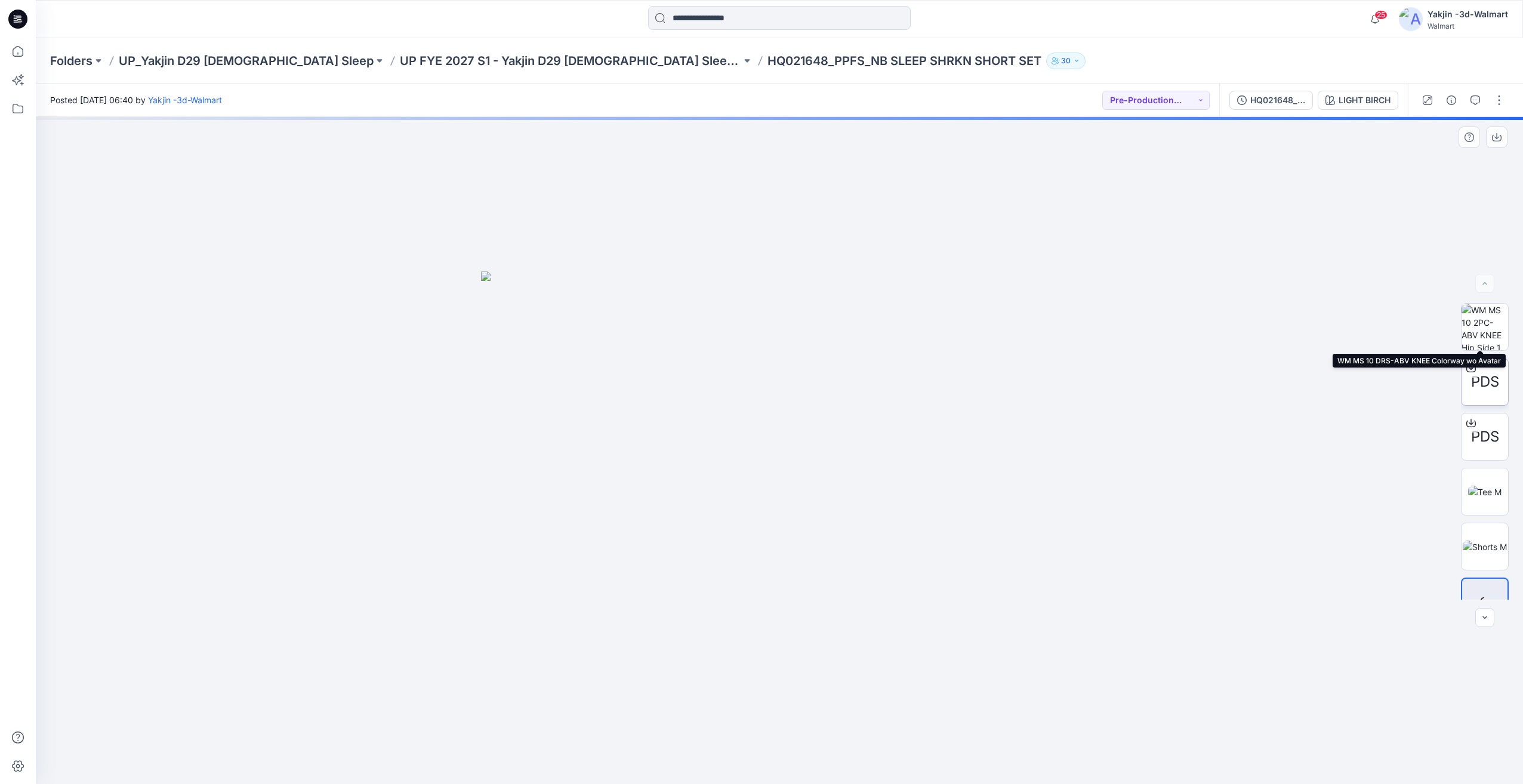
scroll to position [463, 0]
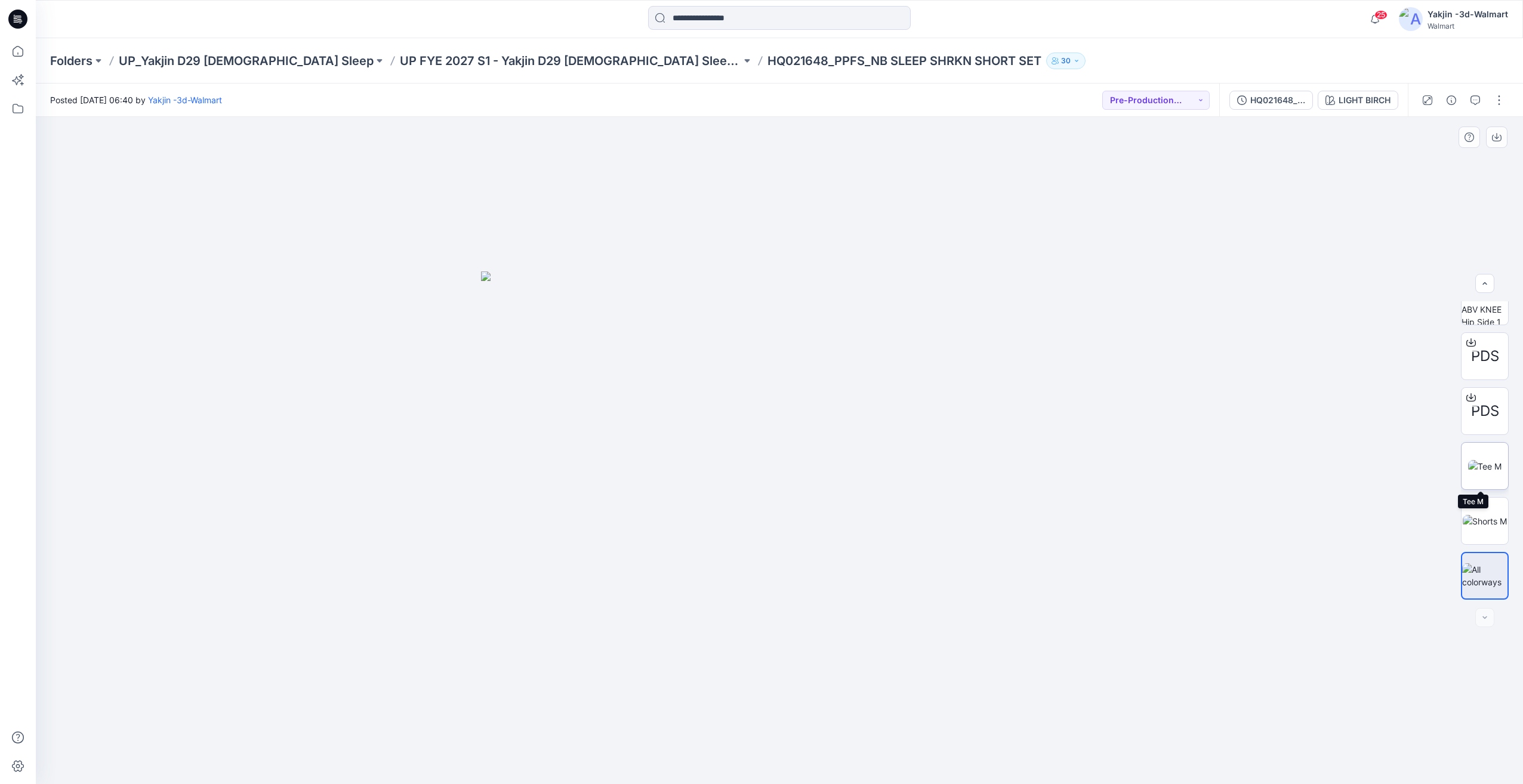
click at [1485, 467] on img at bounding box center [1485, 466] width 33 height 12
click at [1486, 519] on img at bounding box center [1484, 521] width 44 height 12
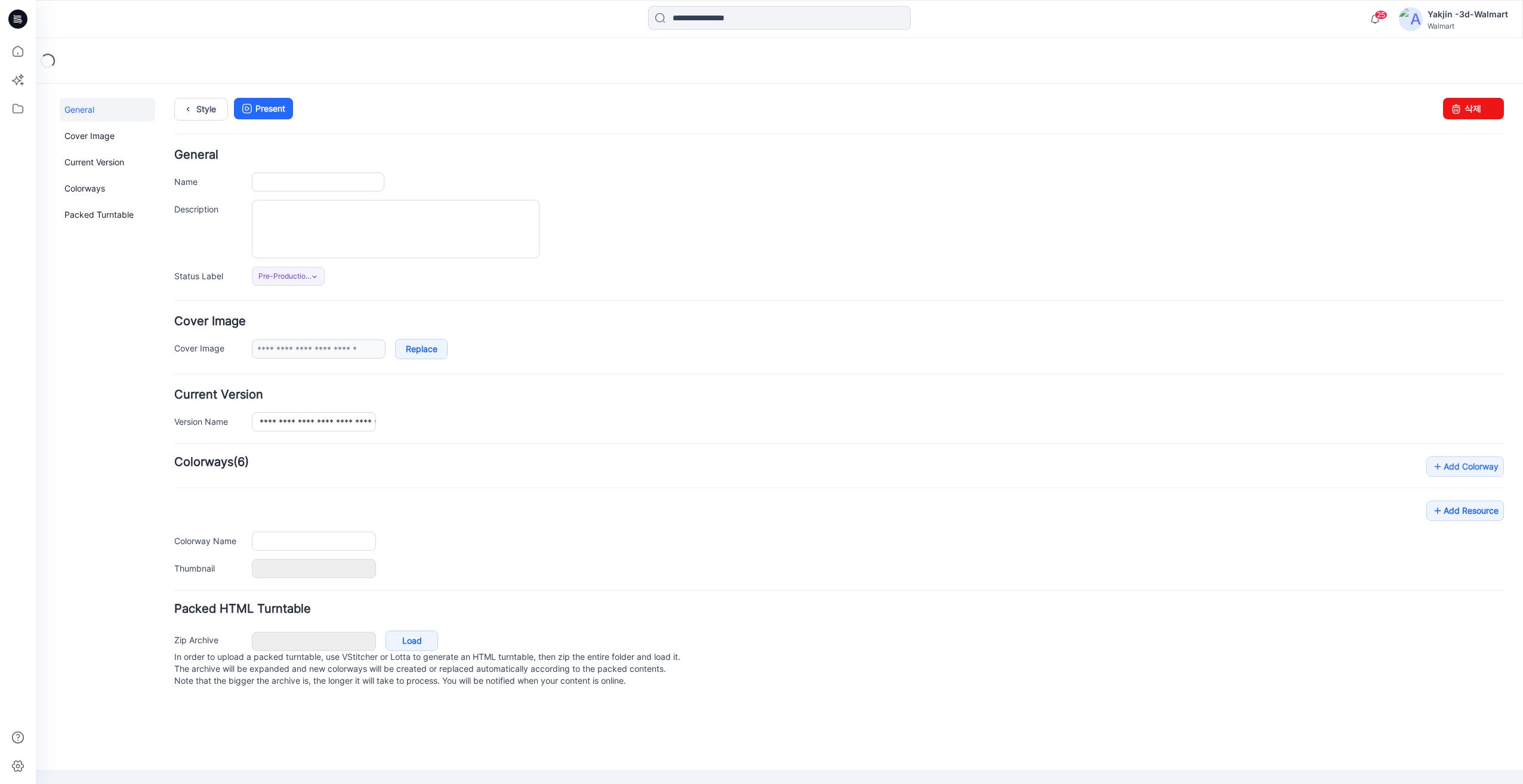
type input "**********"
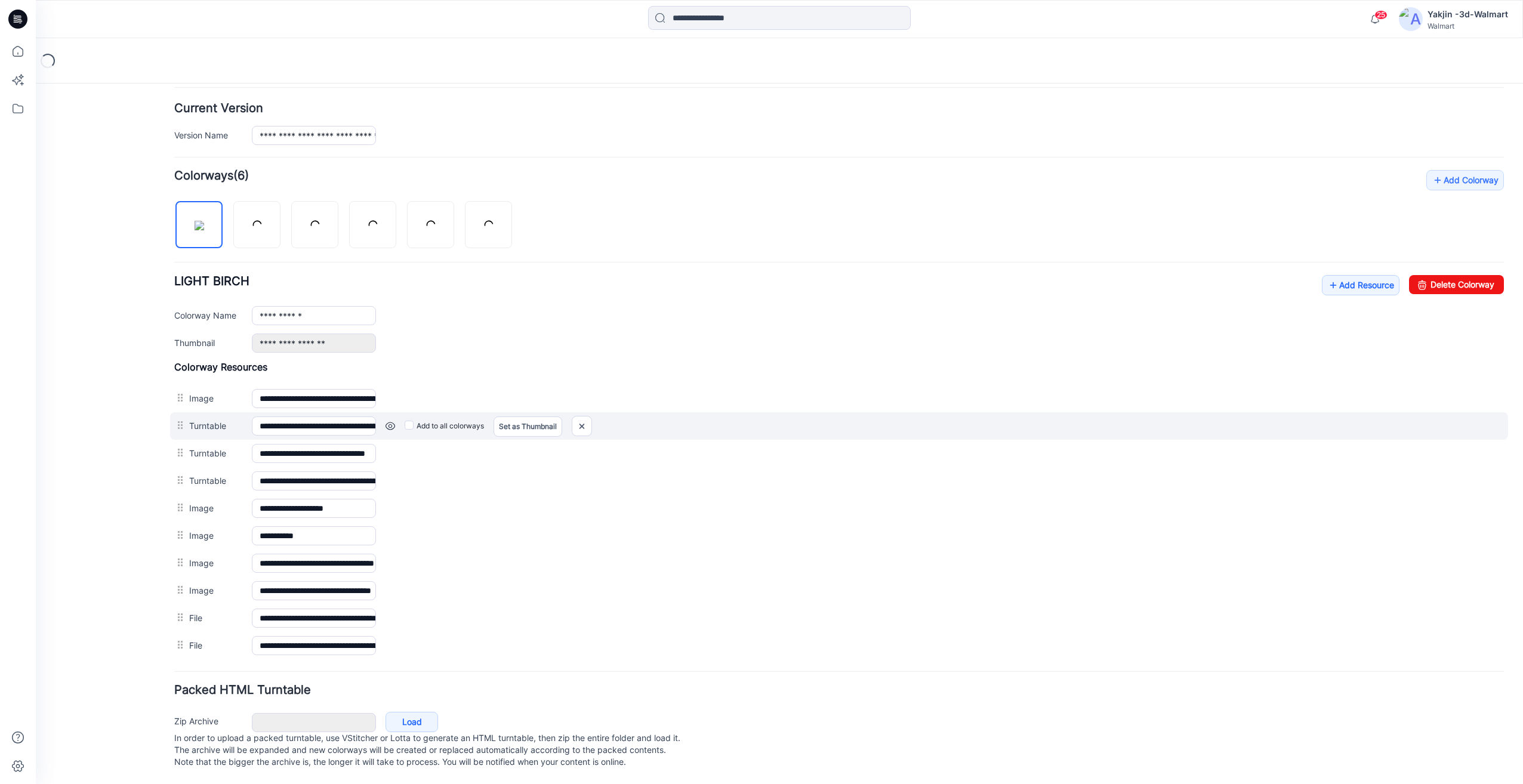
scroll to position [298, 0]
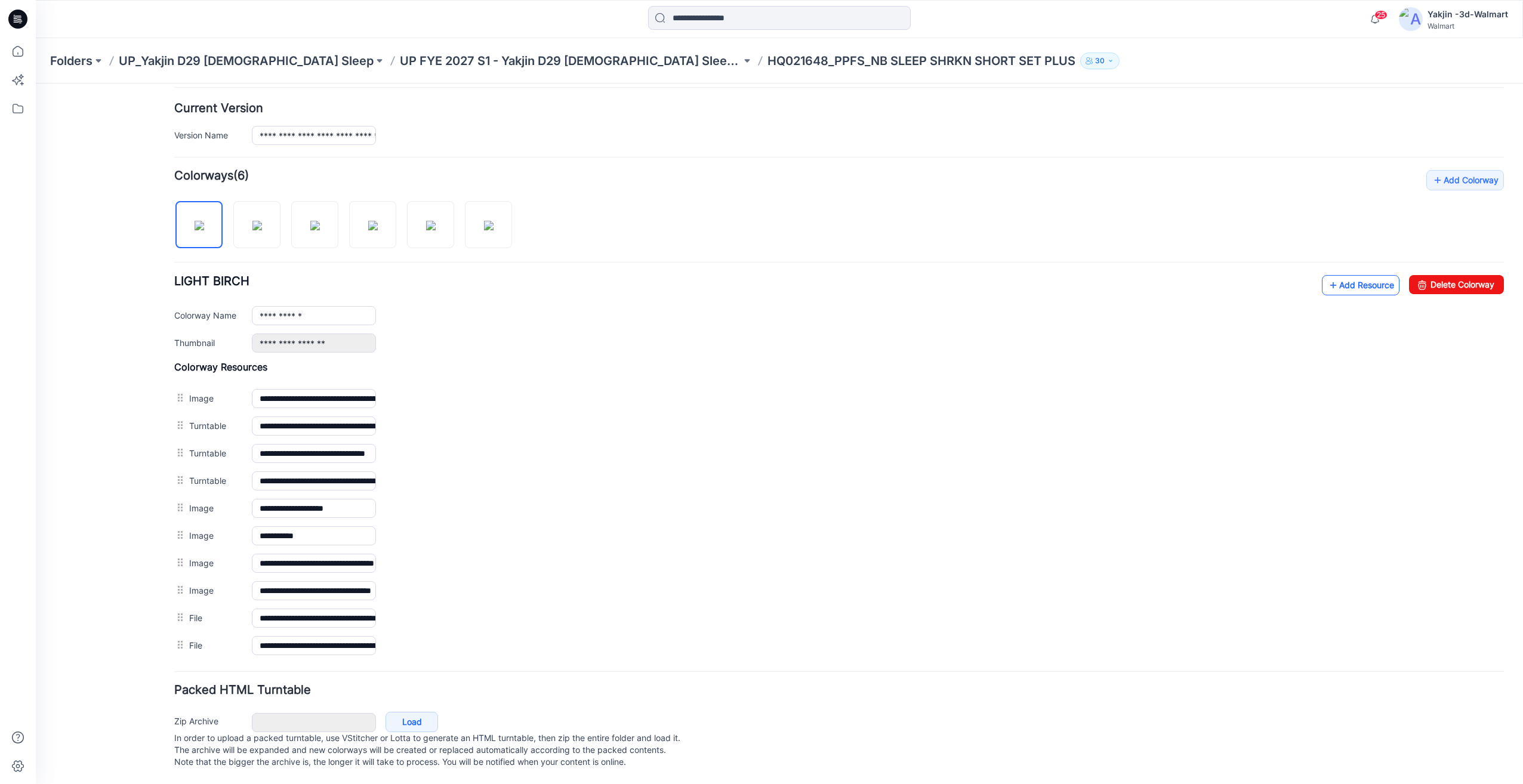
click at [1341, 283] on link "Add Resource" at bounding box center [1360, 285] width 78 height 20
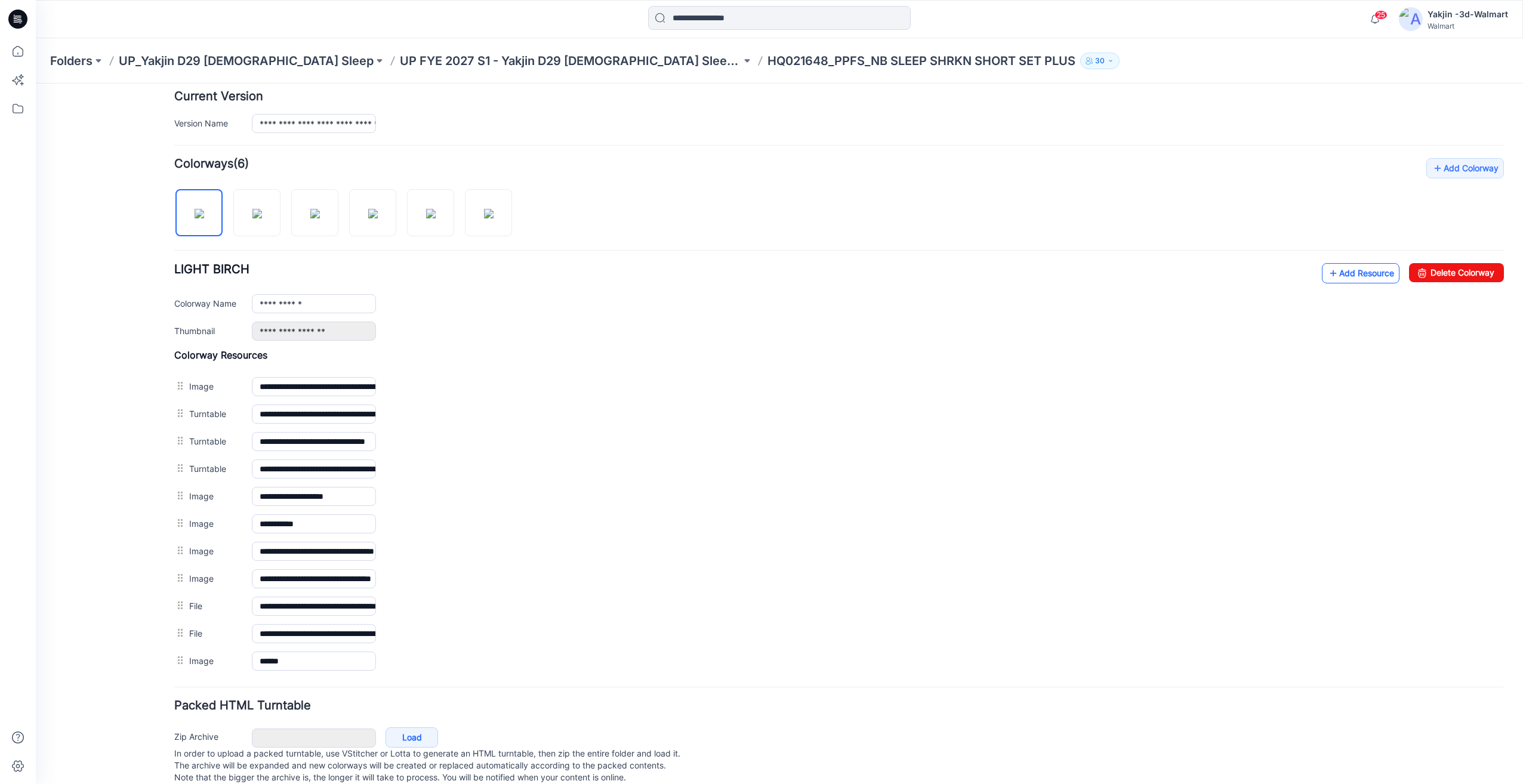
click at [1341, 280] on link "Add Resource" at bounding box center [1360, 273] width 78 height 20
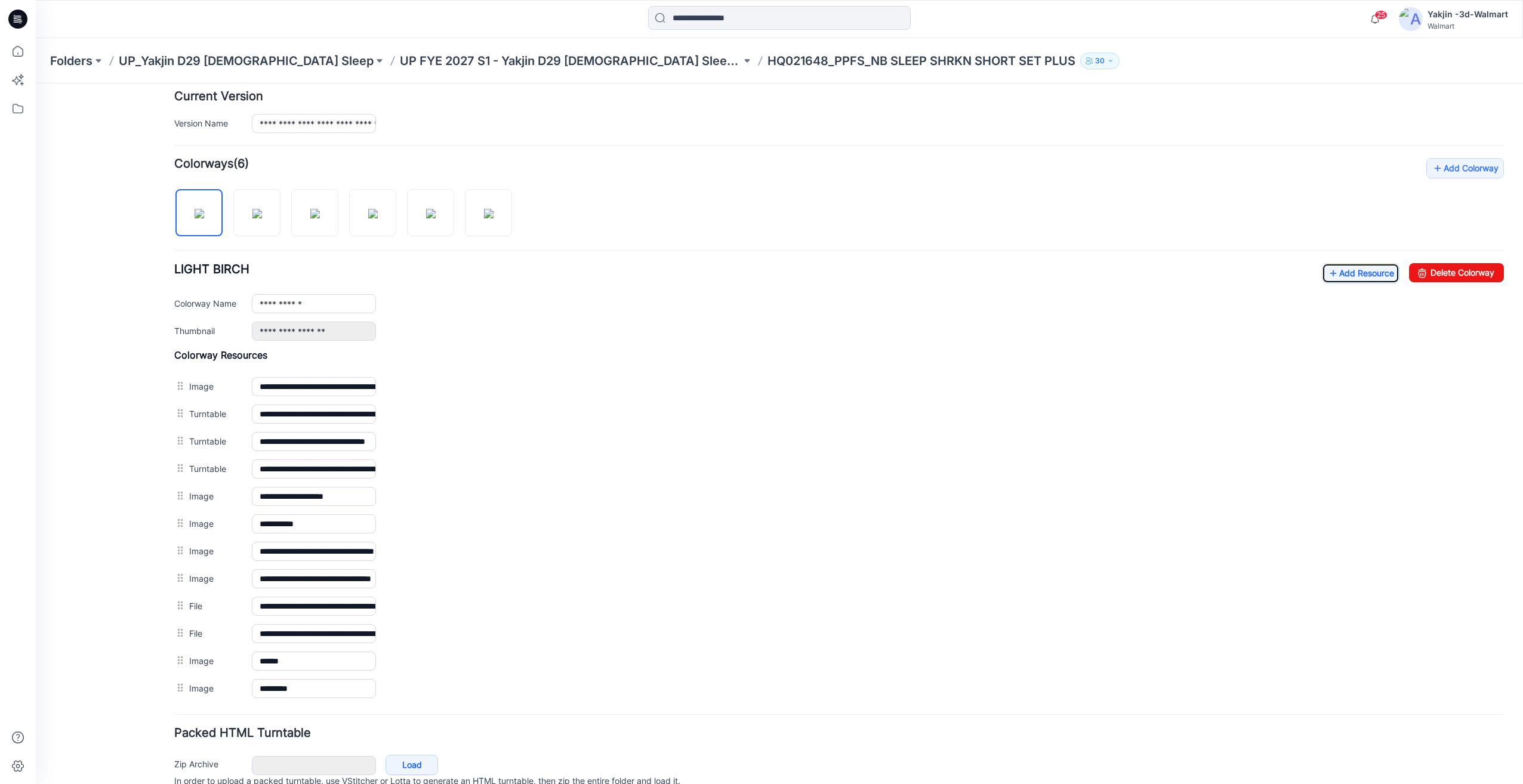
scroll to position [0, 0]
